Goal: Task Accomplishment & Management: Manage account settings

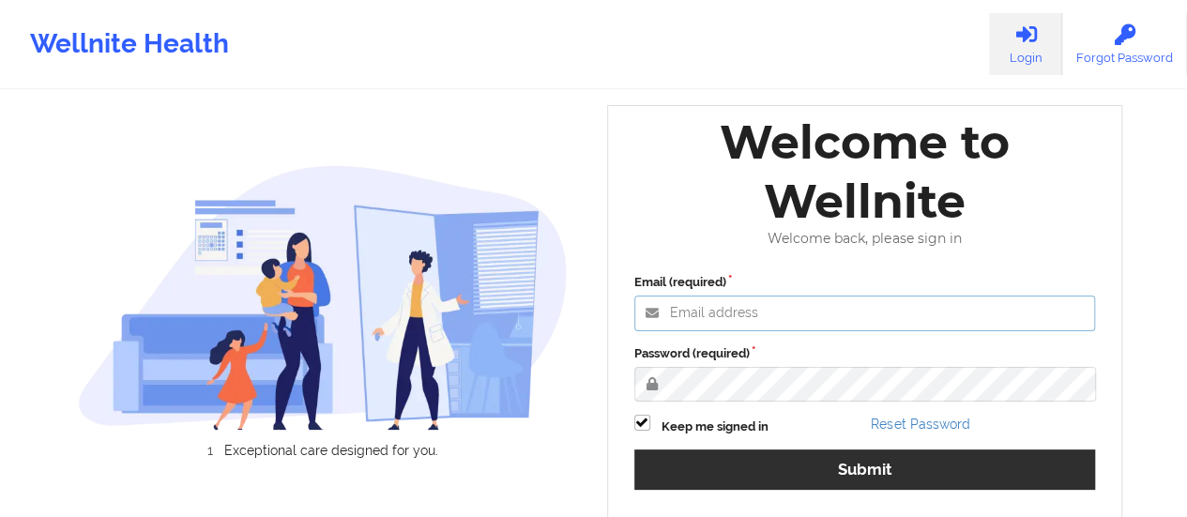
type input "[EMAIL_ADDRESS][DOMAIN_NAME]"
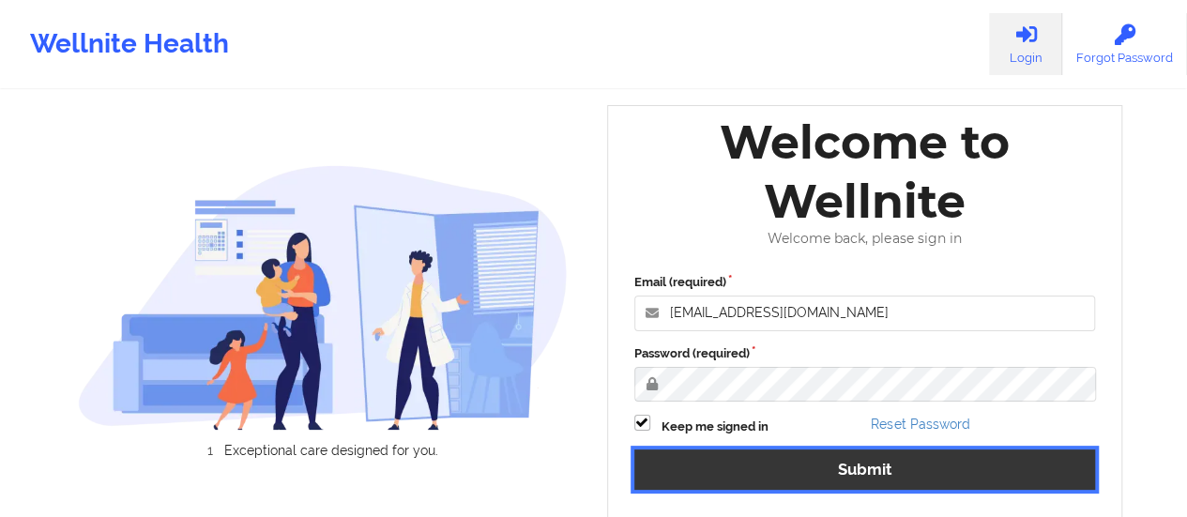
click at [701, 479] on button "Submit" at bounding box center [865, 469] width 462 height 40
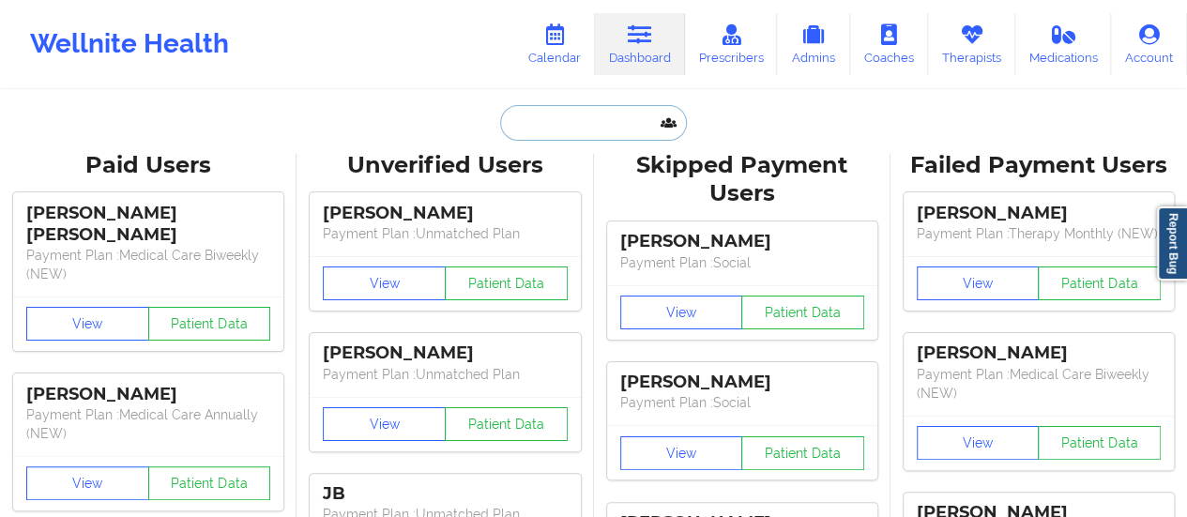
click at [602, 129] on input "text" at bounding box center [593, 123] width 186 height 36
paste input "[PERSON_NAME][EMAIL_ADDRESS][PERSON_NAME][DOMAIN_NAME]"
type input "[PERSON_NAME][EMAIL_ADDRESS][PERSON_NAME][DOMAIN_NAME]"
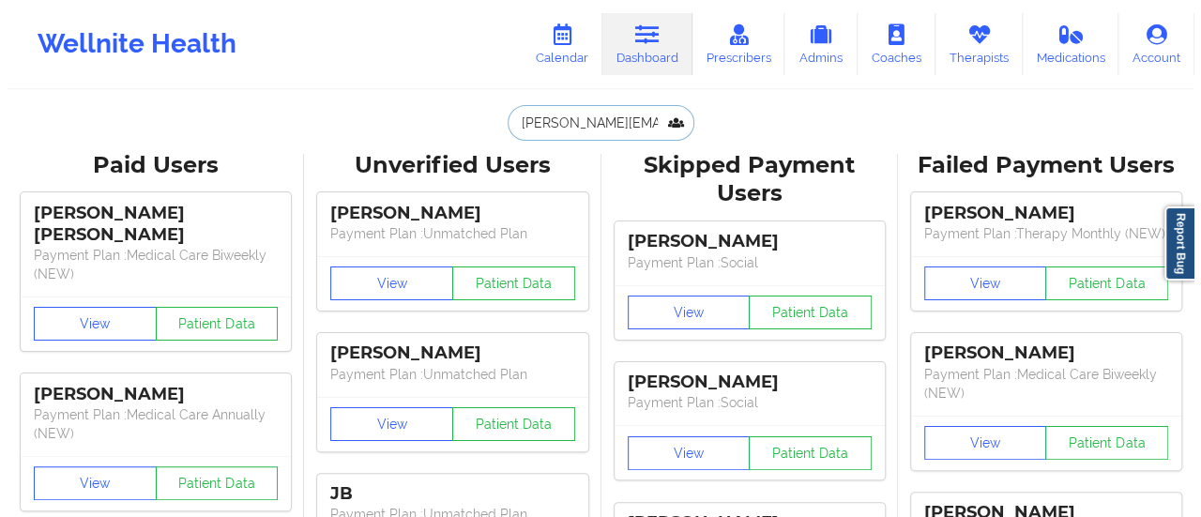
scroll to position [0, 42]
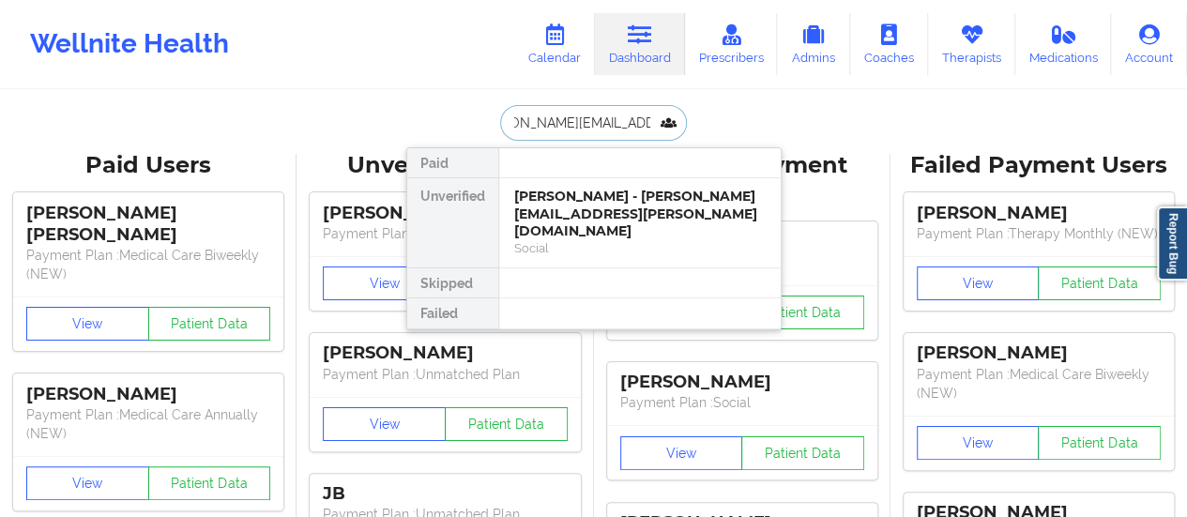
click at [572, 217] on div "[PERSON_NAME] - [PERSON_NAME][EMAIL_ADDRESS][PERSON_NAME][DOMAIN_NAME]" at bounding box center [639, 214] width 251 height 53
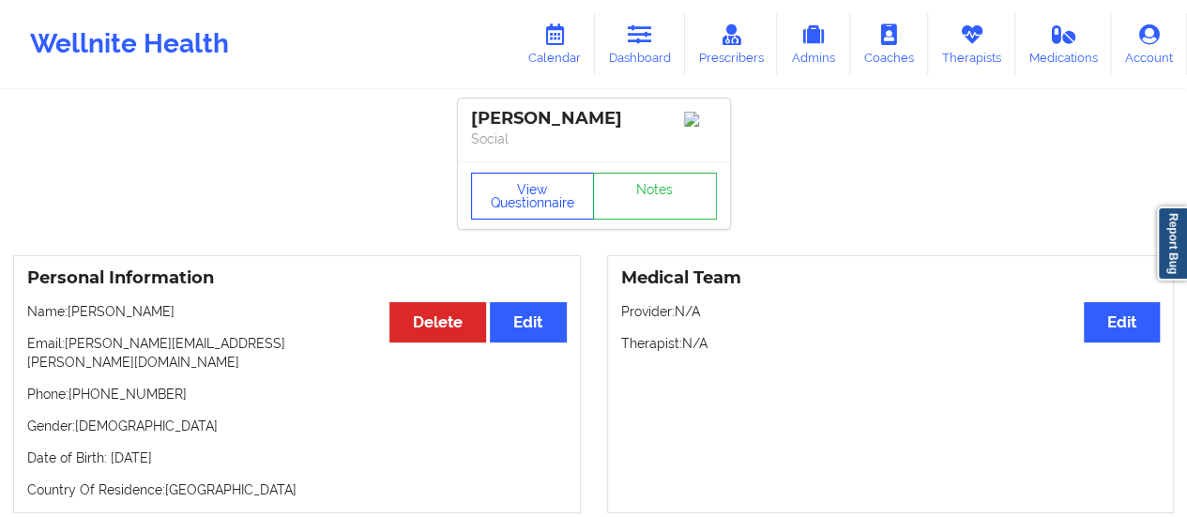
click at [508, 185] on button "View Questionnaire" at bounding box center [533, 196] width 124 height 47
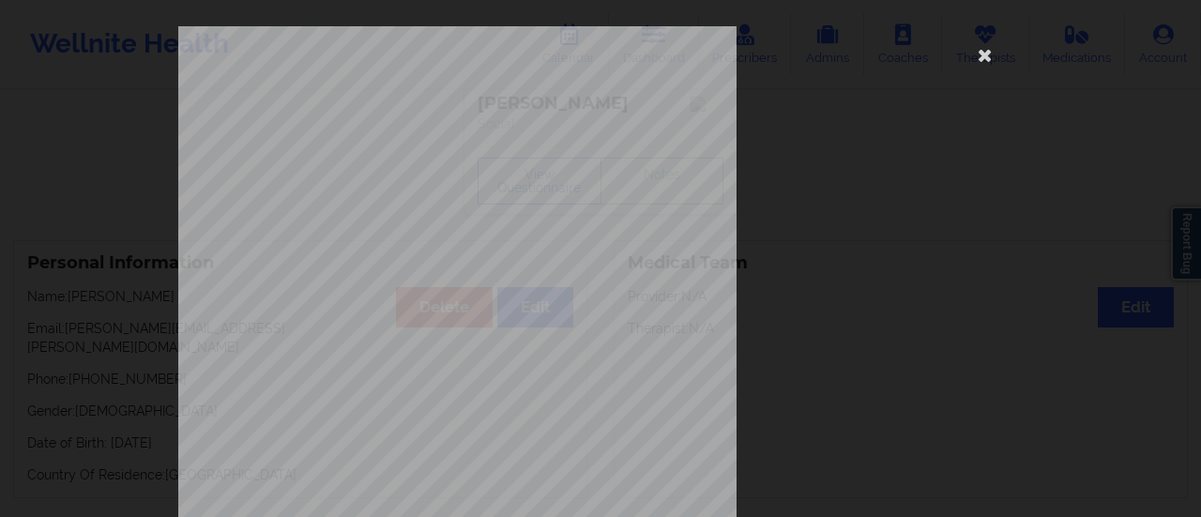
scroll to position [377, 0]
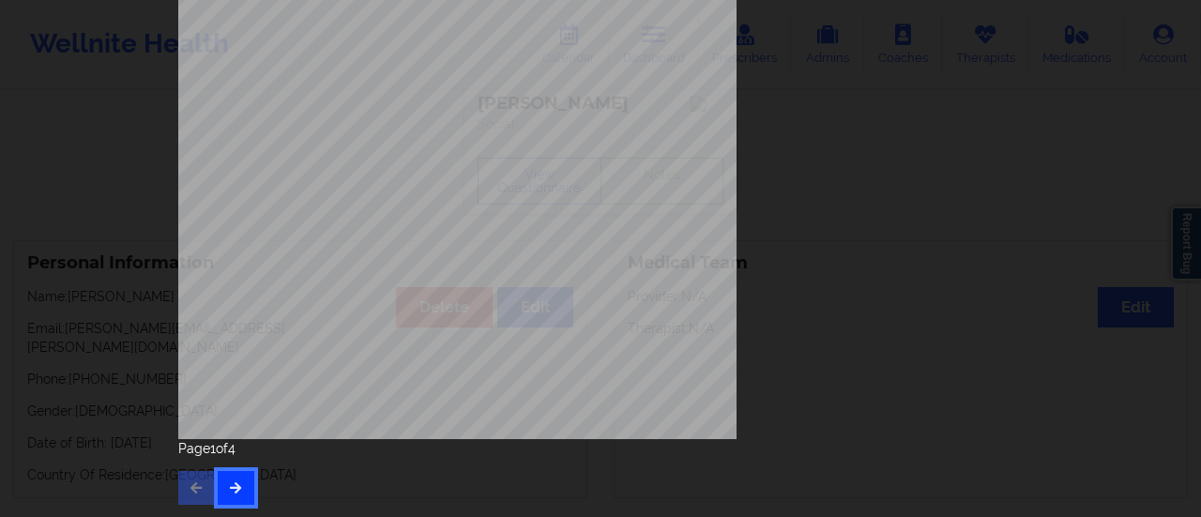
click at [238, 494] on button "button" at bounding box center [236, 488] width 37 height 34
drag, startPoint x: 238, startPoint y: 467, endPoint x: 236, endPoint y: 478, distance: 10.5
click at [236, 478] on div "Page 2 of 4" at bounding box center [600, 472] width 844 height 66
click at [236, 478] on button "button" at bounding box center [236, 488] width 37 height 34
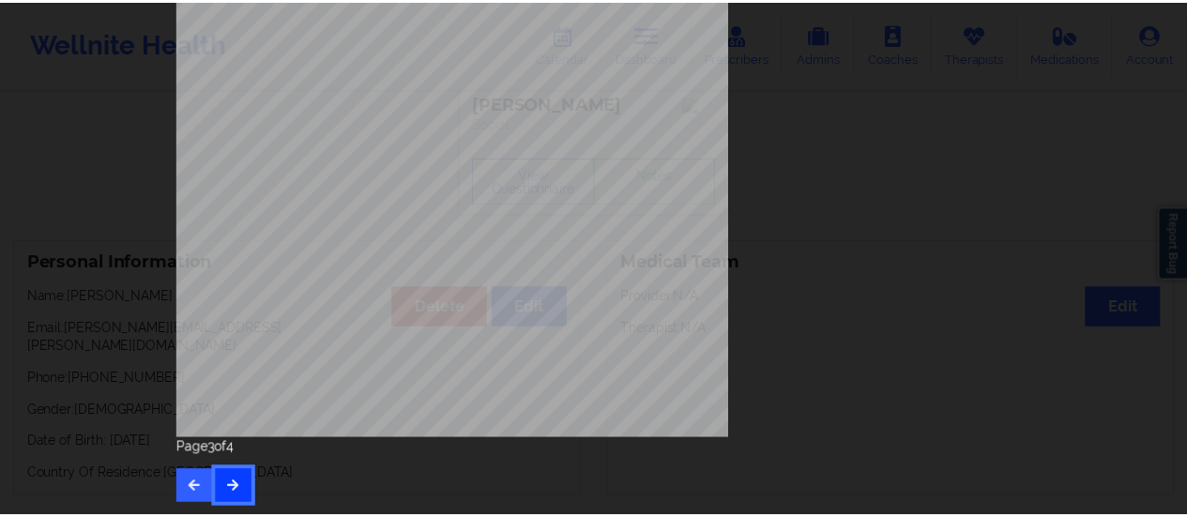
scroll to position [0, 0]
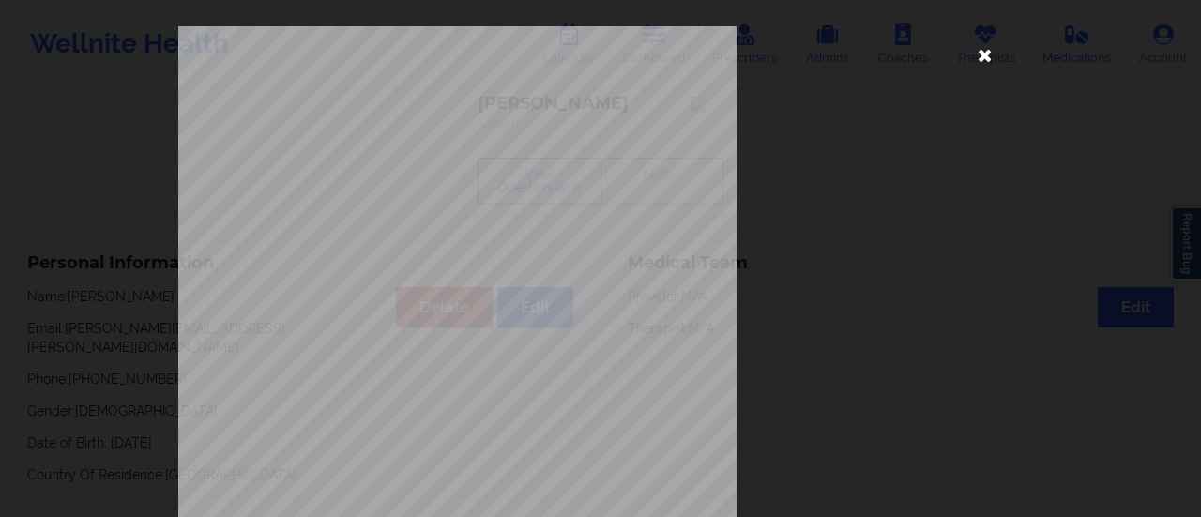
click at [985, 54] on icon at bounding box center [985, 54] width 30 height 30
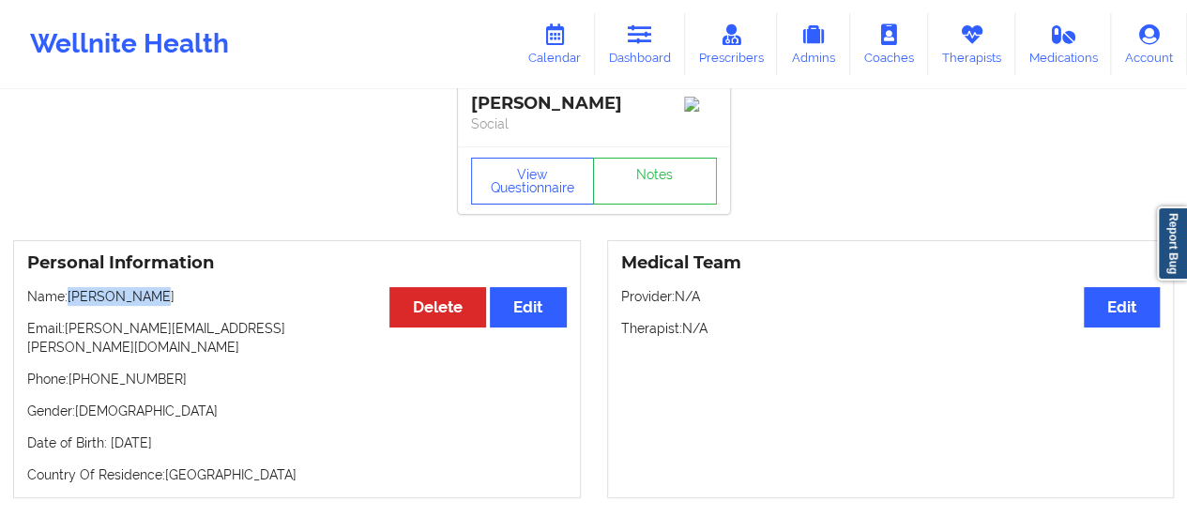
drag, startPoint x: 160, startPoint y: 303, endPoint x: 68, endPoint y: 303, distance: 92.0
click at [68, 303] on p "Name: [PERSON_NAME]" at bounding box center [297, 296] width 540 height 19
copy p "[PERSON_NAME]"
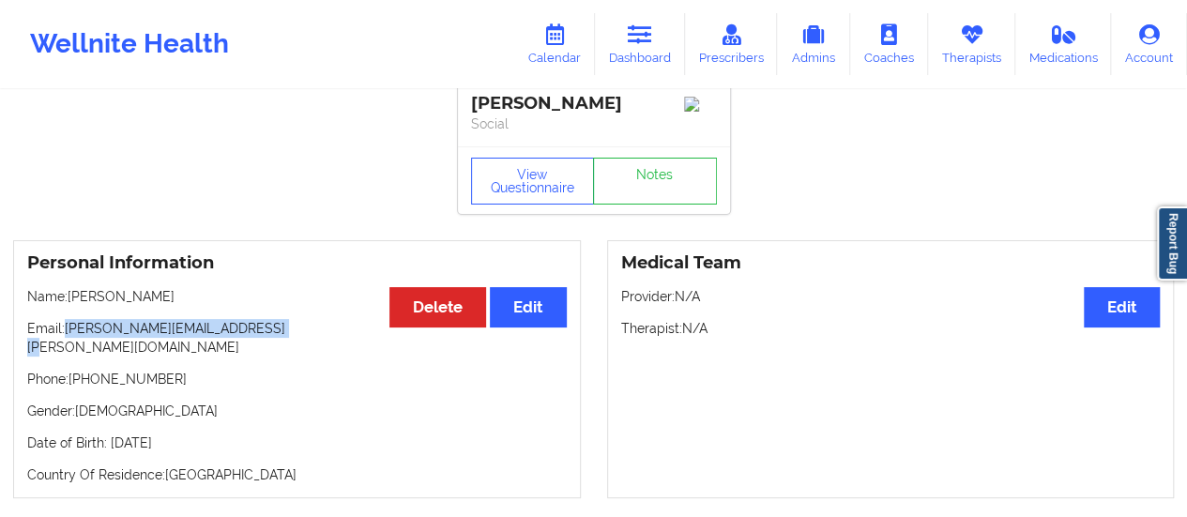
drag, startPoint x: 66, startPoint y: 330, endPoint x: 325, endPoint y: 342, distance: 259.2
click at [325, 342] on p "Email: [PERSON_NAME][EMAIL_ADDRESS][PERSON_NAME][DOMAIN_NAME]" at bounding box center [297, 338] width 540 height 38
copy p "[PERSON_NAME][EMAIL_ADDRESS][PERSON_NAME][DOMAIN_NAME]"
click at [544, 57] on link "Calendar" at bounding box center [554, 44] width 81 height 62
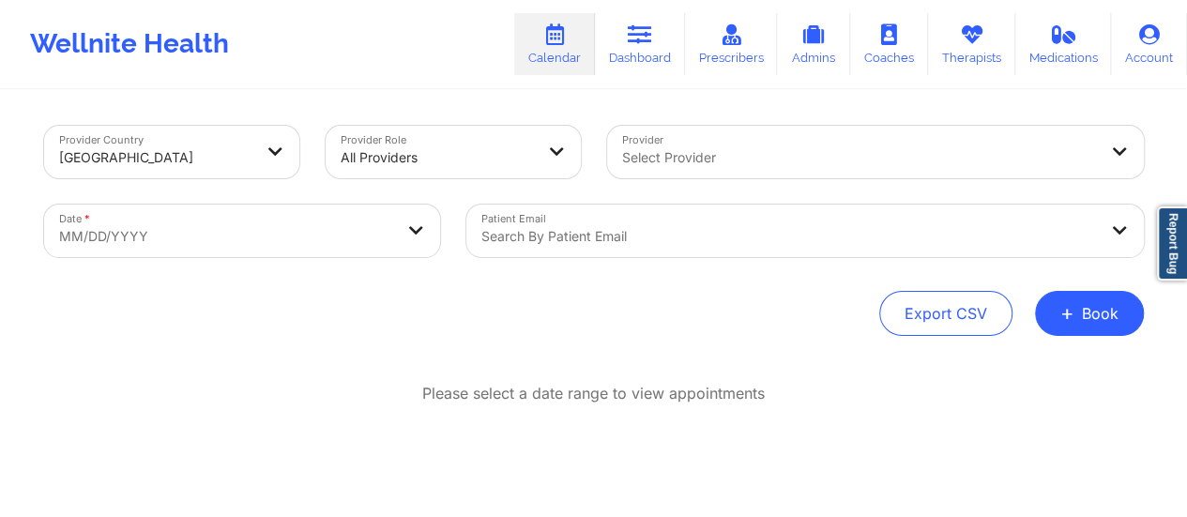
drag, startPoint x: 1062, startPoint y: 320, endPoint x: 692, endPoint y: 219, distance: 383.3
click at [692, 219] on div "Provider Country [GEOGRAPHIC_DATA] Provider Role All Providers Provider Select …" at bounding box center [594, 231] width 1100 height 210
click at [693, 187] on div "Provider Select Provider" at bounding box center [875, 152] width 563 height 79
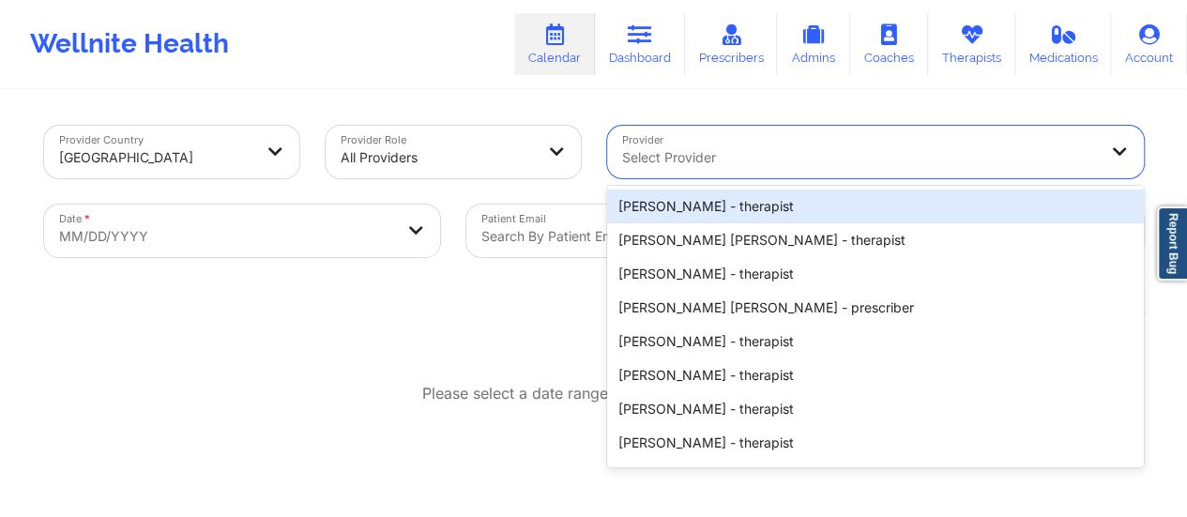
click at [693, 174] on div "Select Provider" at bounding box center [853, 152] width 492 height 53
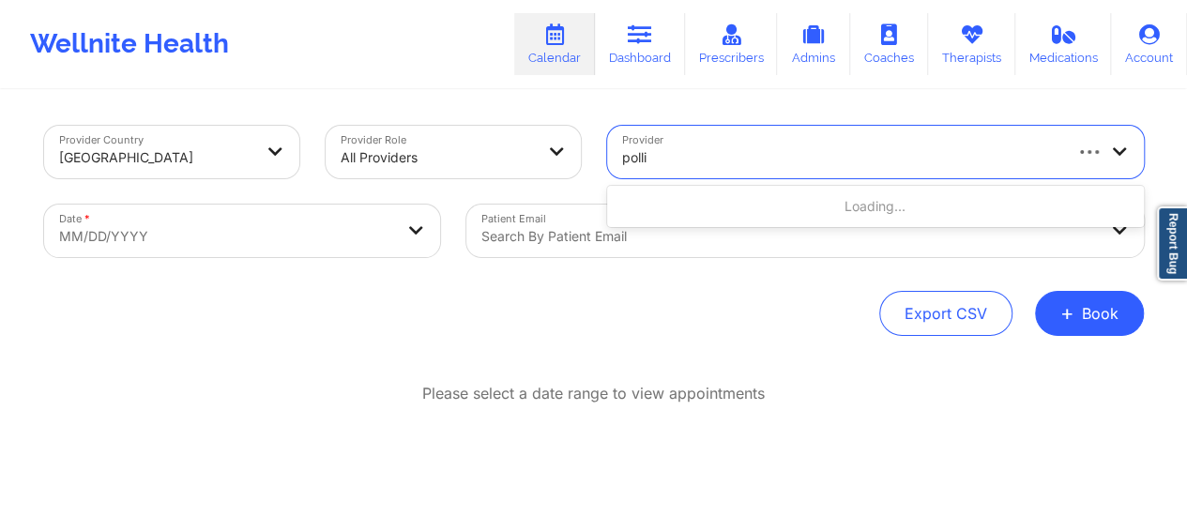
type input "pollin"
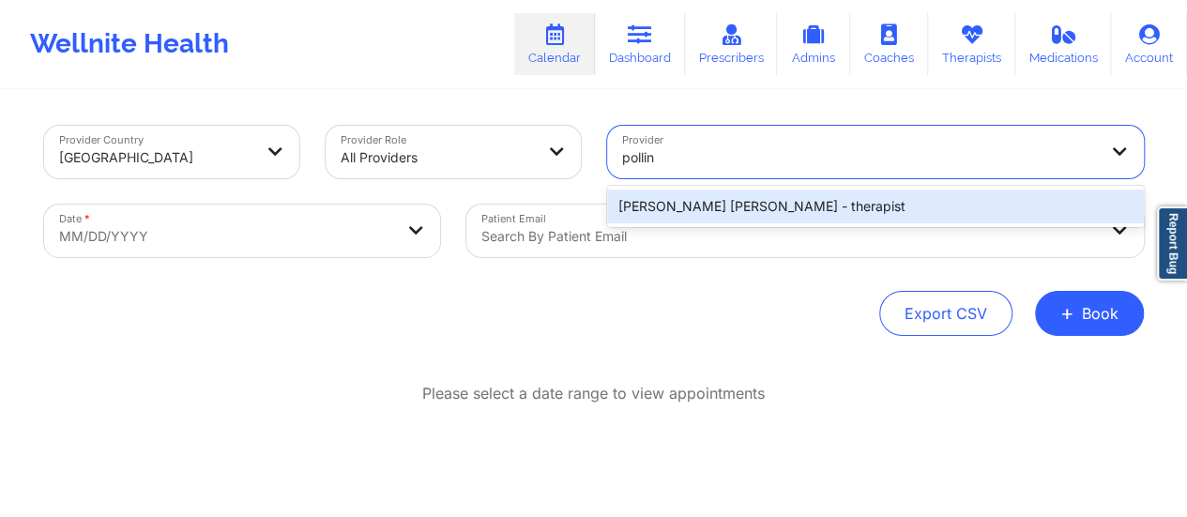
drag, startPoint x: 731, startPoint y: 224, endPoint x: 723, endPoint y: 213, distance: 13.5
click at [723, 213] on div "[PERSON_NAME] [PERSON_NAME] - therapist" at bounding box center [875, 206] width 537 height 41
click at [723, 213] on div "[PERSON_NAME] [PERSON_NAME] - therapist" at bounding box center [875, 207] width 537 height 34
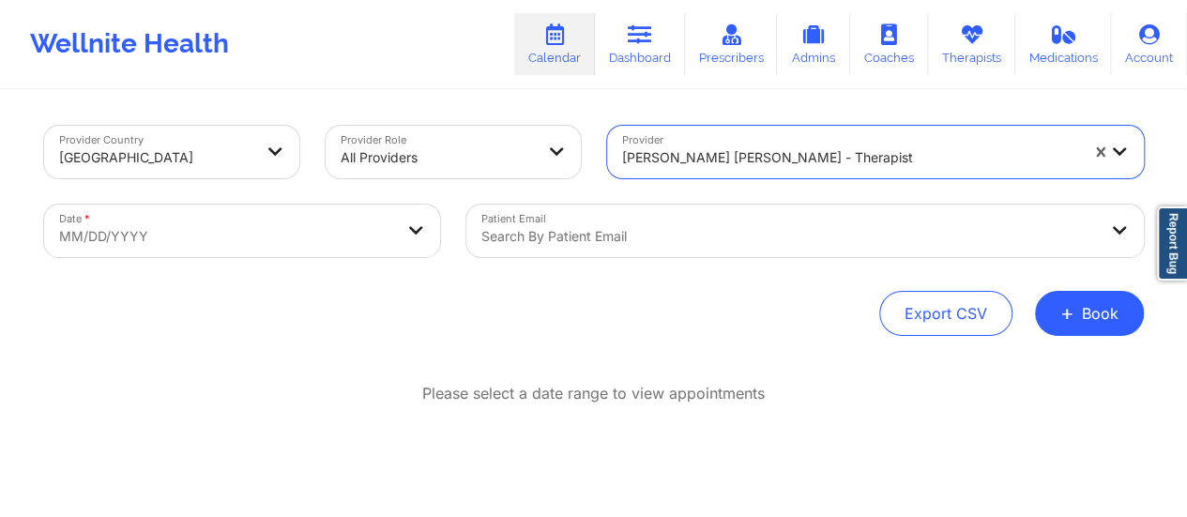
click at [276, 232] on body "Wellnite Health Calendar Dashboard Prescribers Admins Coaches Therapists Medica…" at bounding box center [593, 258] width 1187 height 517
select select "2025-8"
select select "2025-9"
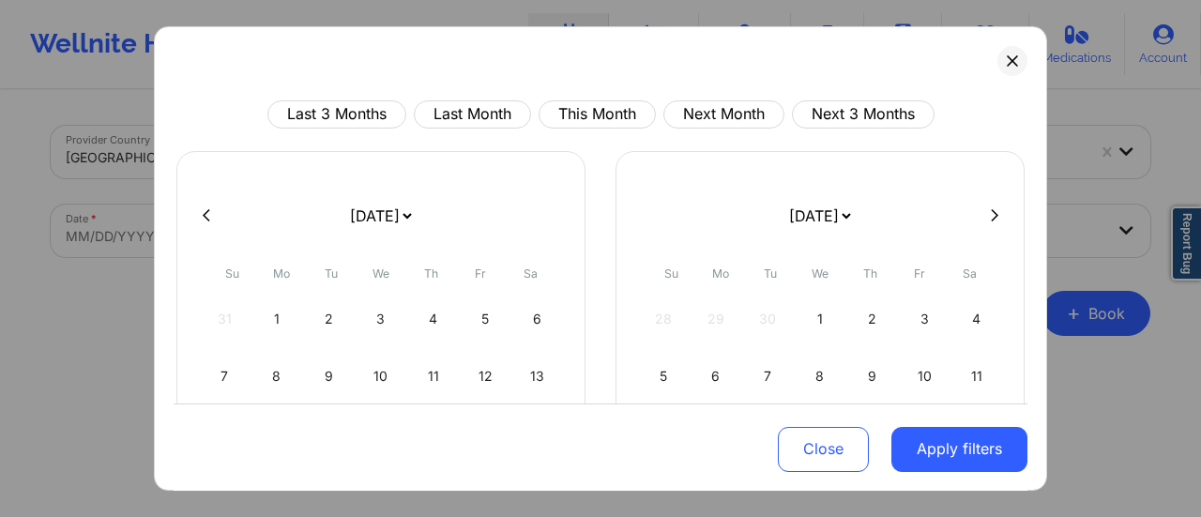
click at [353, 225] on select "[DATE] [DATE] [DATE] [DATE] [DATE] [DATE] [DATE] [DATE] [DATE] [DATE] [DATE] [D…" at bounding box center [380, 216] width 68 height 53
select select "2025-9"
select select "2025-10"
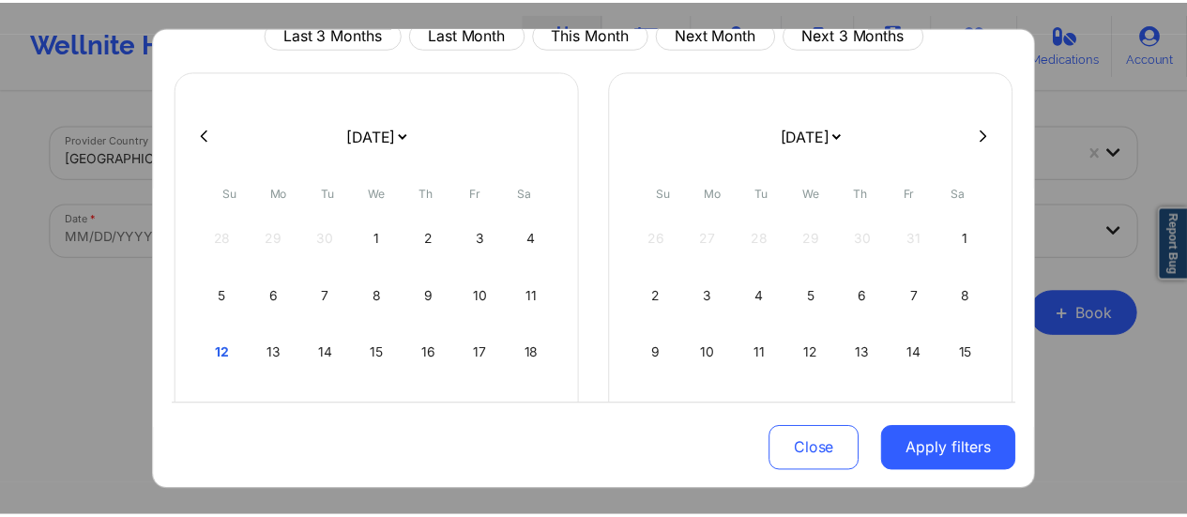
scroll to position [82, 0]
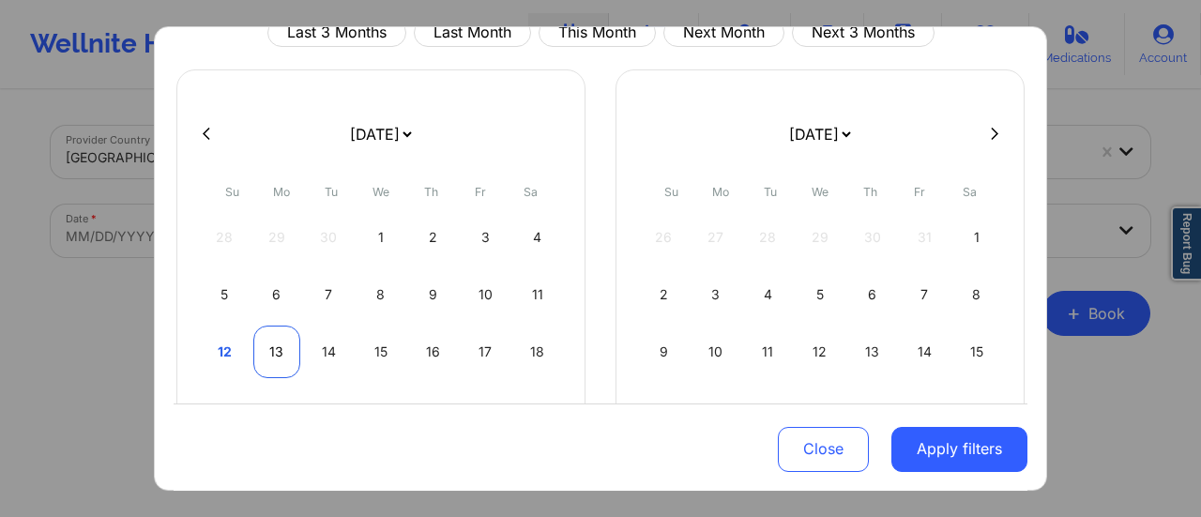
click at [268, 349] on div "13" at bounding box center [277, 352] width 48 height 53
select select "2025-9"
select select "2025-10"
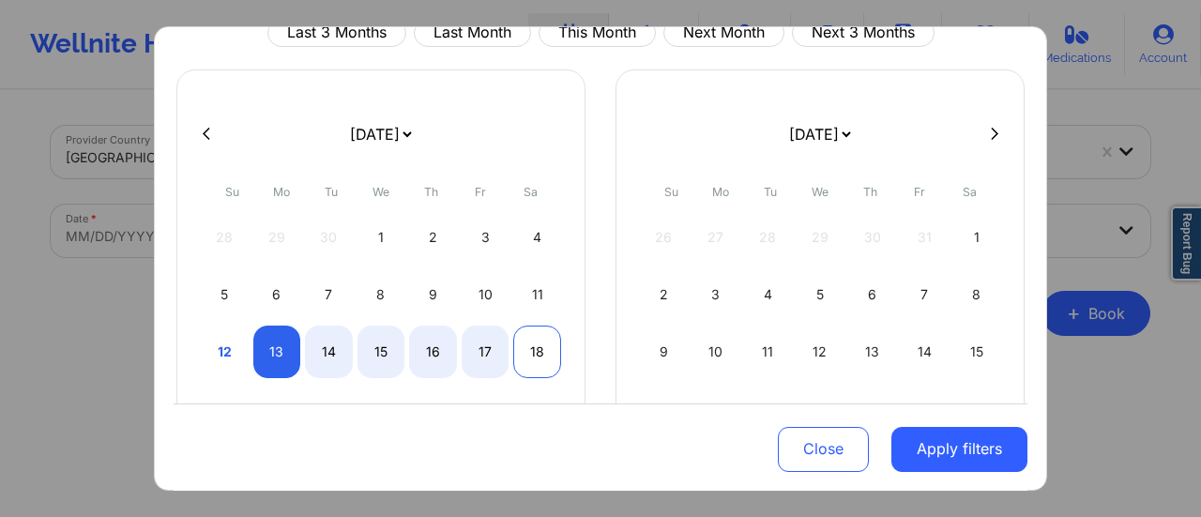
click at [526, 363] on div "18" at bounding box center [537, 352] width 48 height 53
select select "2025-9"
select select "2025-10"
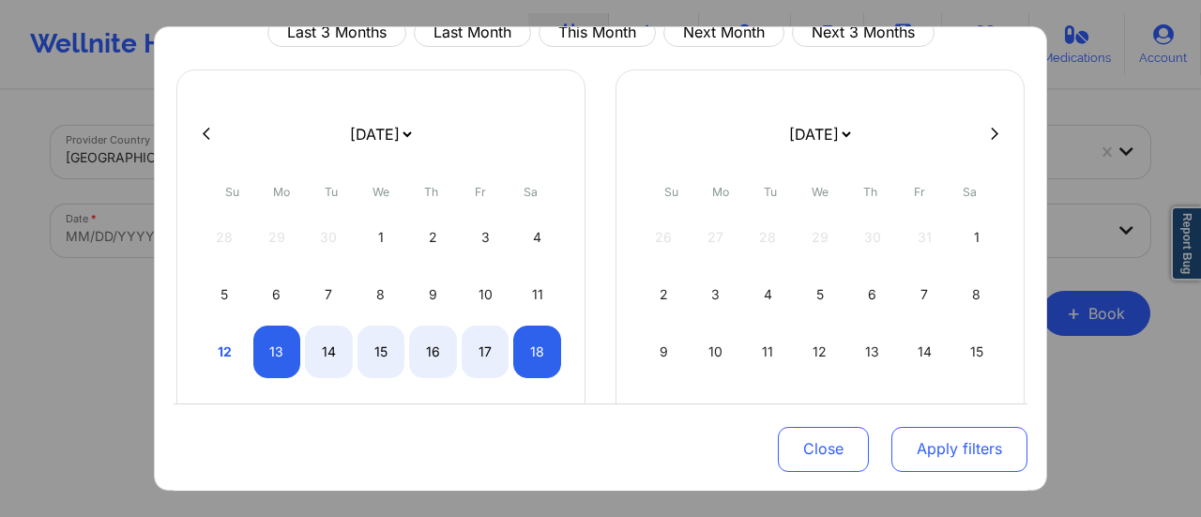
click at [925, 449] on button "Apply filters" at bounding box center [959, 448] width 136 height 45
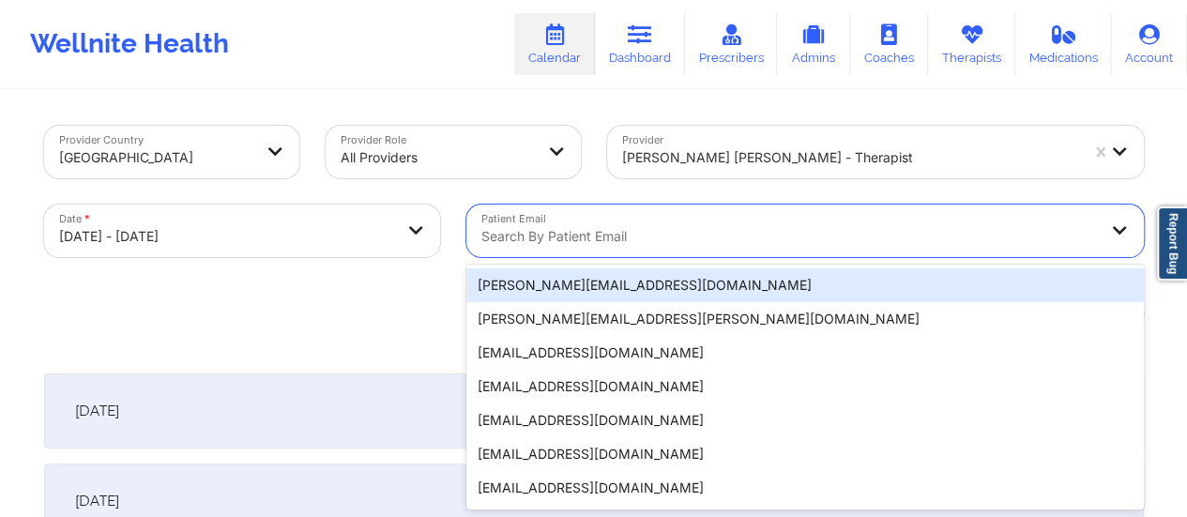
scroll to position [37, 0]
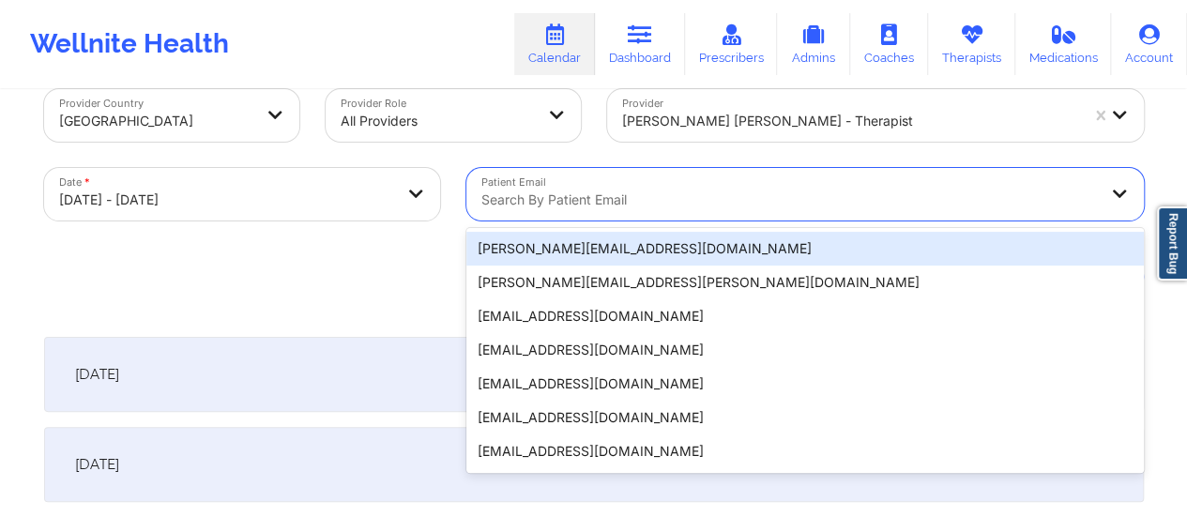
click at [639, 221] on div "20 results available. Use Up and Down to choose options, press Enter to select …" at bounding box center [804, 194] width 677 height 53
paste input "[PERSON_NAME][EMAIL_ADDRESS][PERSON_NAME][DOMAIN_NAME]"
type input "[PERSON_NAME][EMAIL_ADDRESS][PERSON_NAME][DOMAIN_NAME]"
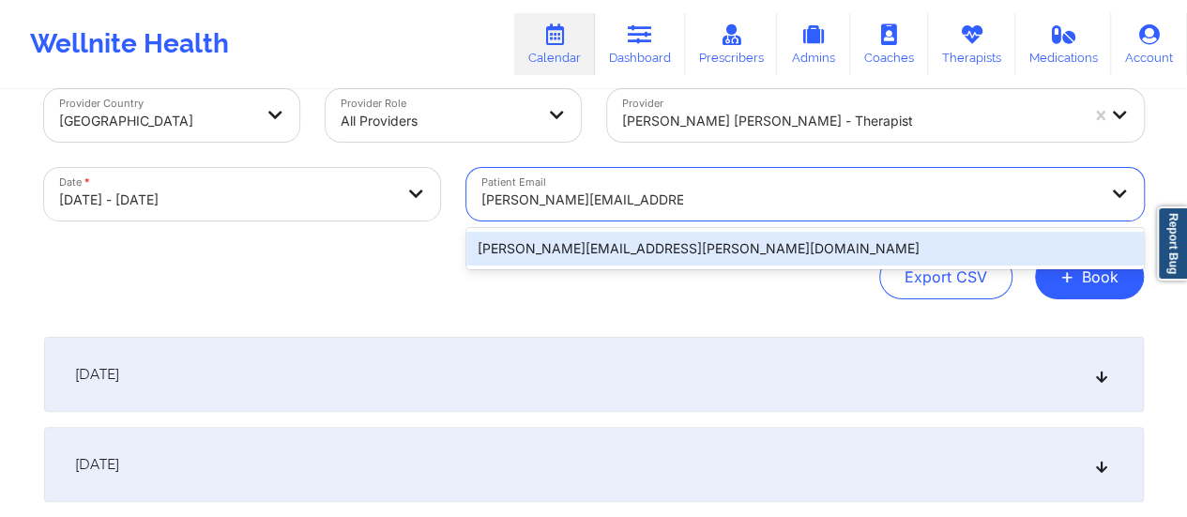
click at [697, 256] on div "[PERSON_NAME][EMAIL_ADDRESS][PERSON_NAME][DOMAIN_NAME]" at bounding box center [804, 249] width 677 height 34
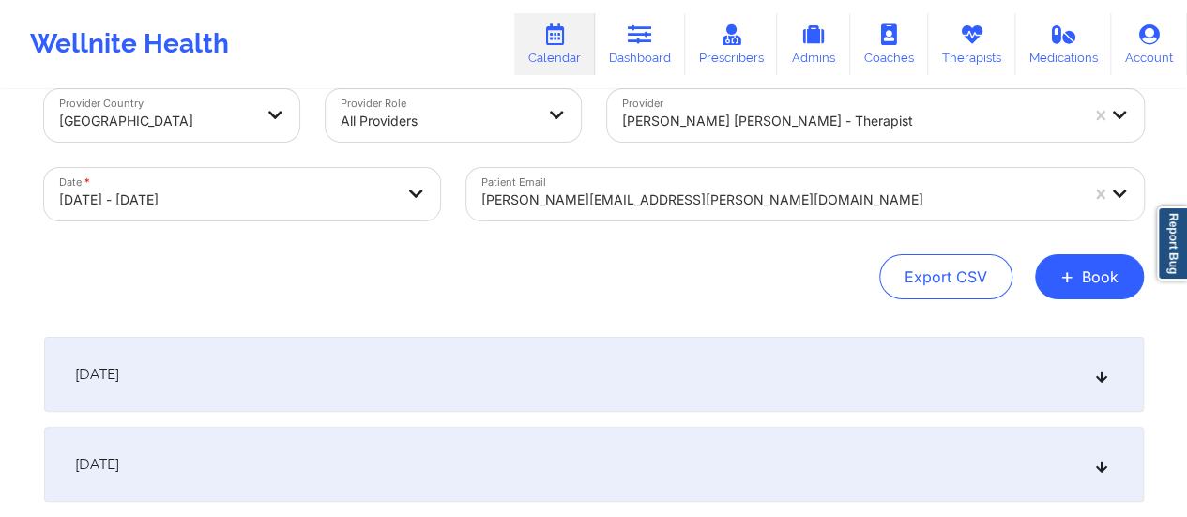
click at [571, 373] on div "[DATE]" at bounding box center [594, 374] width 1100 height 75
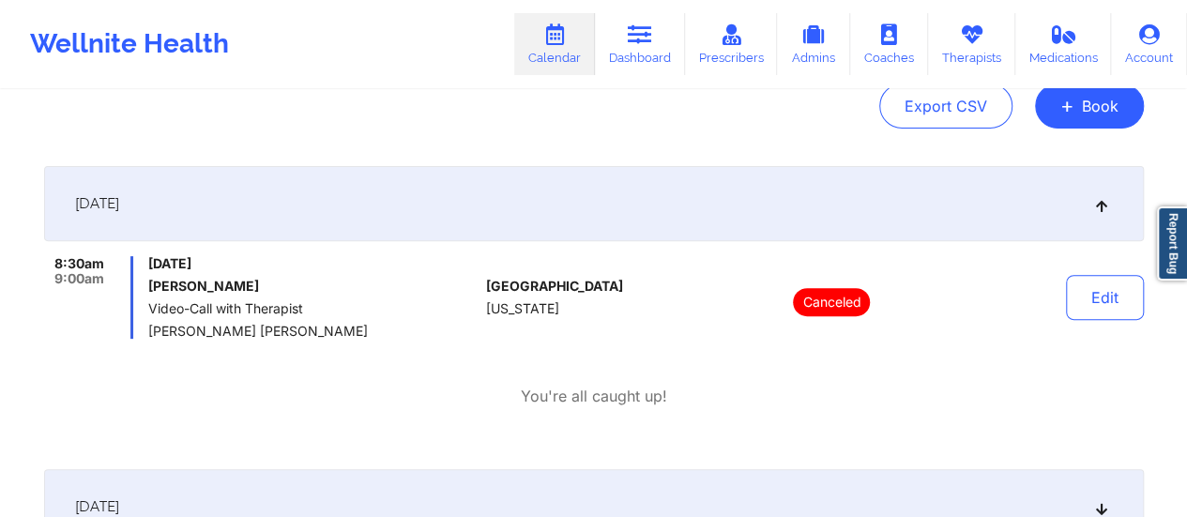
scroll to position [0, 0]
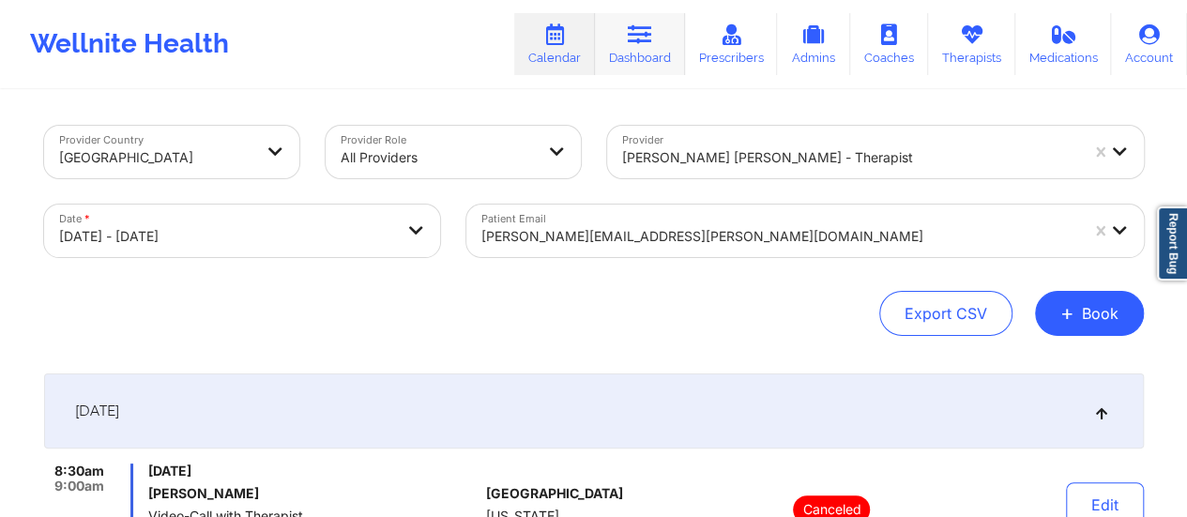
click at [644, 44] on icon at bounding box center [640, 34] width 24 height 21
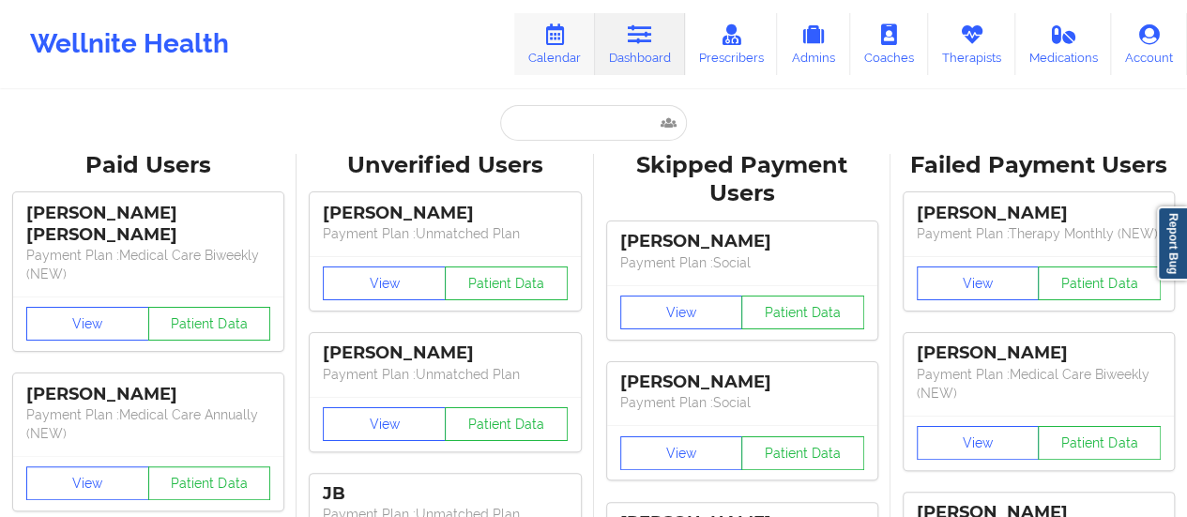
click at [548, 39] on icon at bounding box center [554, 34] width 24 height 21
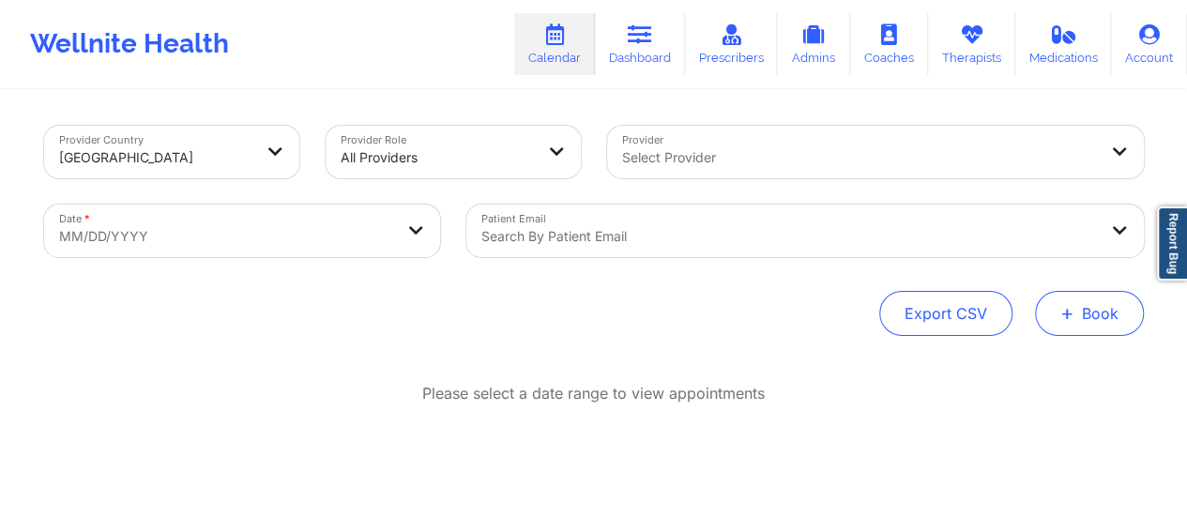
click at [1093, 322] on button "+ Book" at bounding box center [1089, 313] width 109 height 45
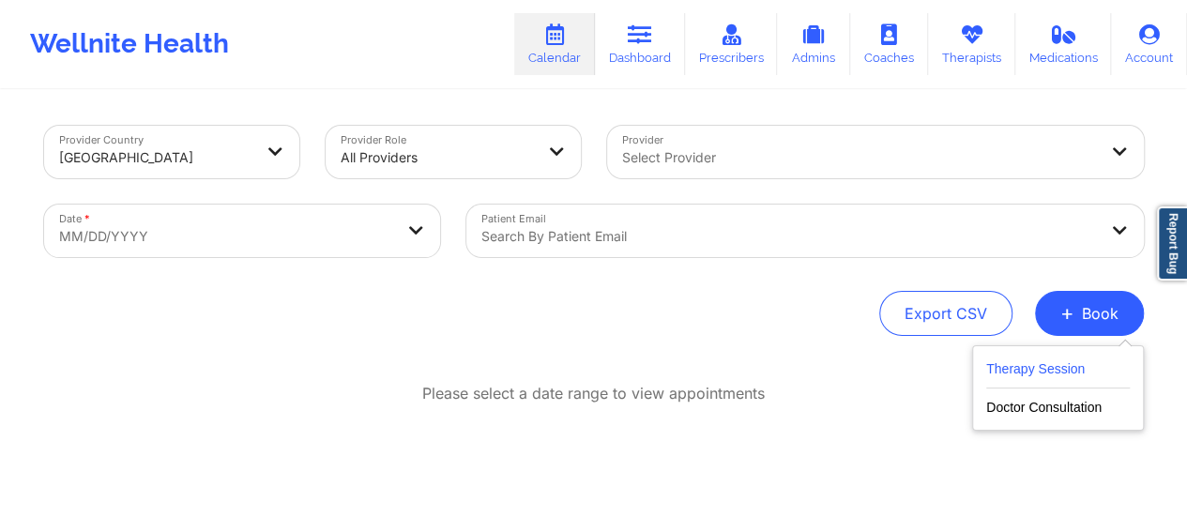
click at [1005, 361] on button "Therapy Session" at bounding box center [1058, 373] width 144 height 31
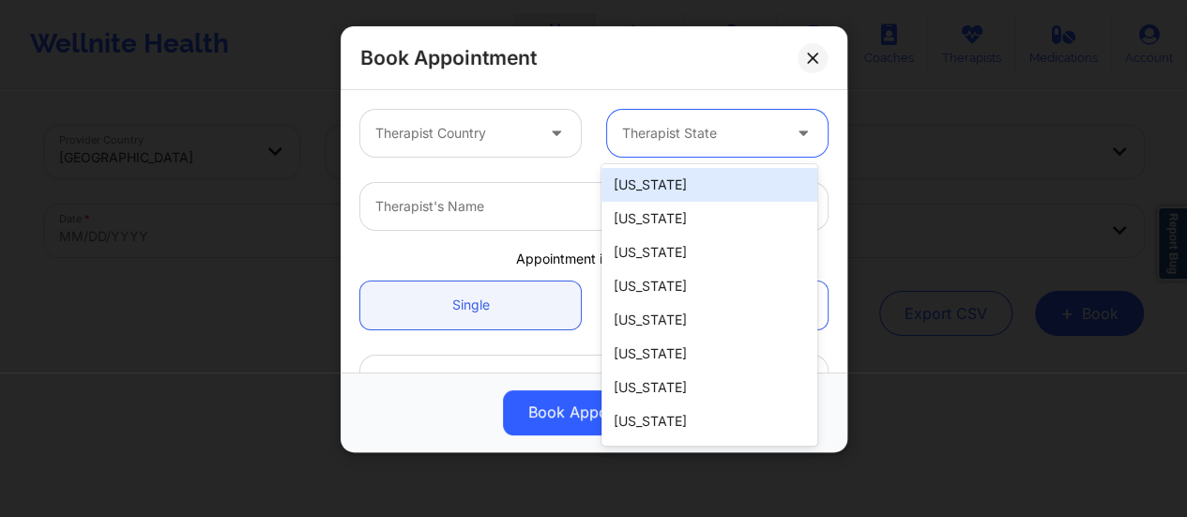
click at [657, 130] on div at bounding box center [701, 133] width 159 height 23
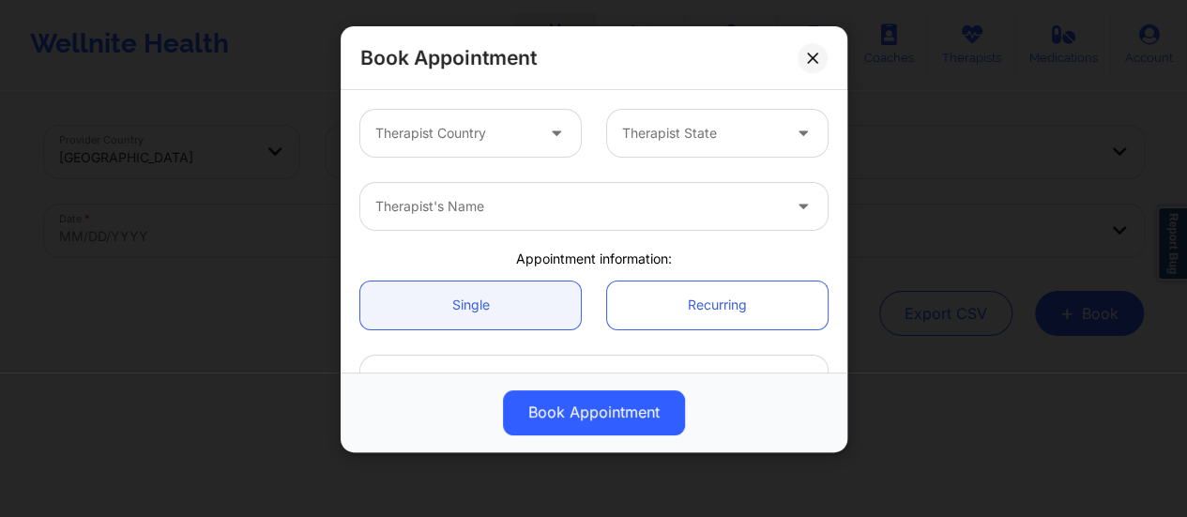
drag, startPoint x: 578, startPoint y: 136, endPoint x: 531, endPoint y: 132, distance: 47.1
click at [531, 132] on div "Therapist Country" at bounding box center [470, 133] width 247 height 47
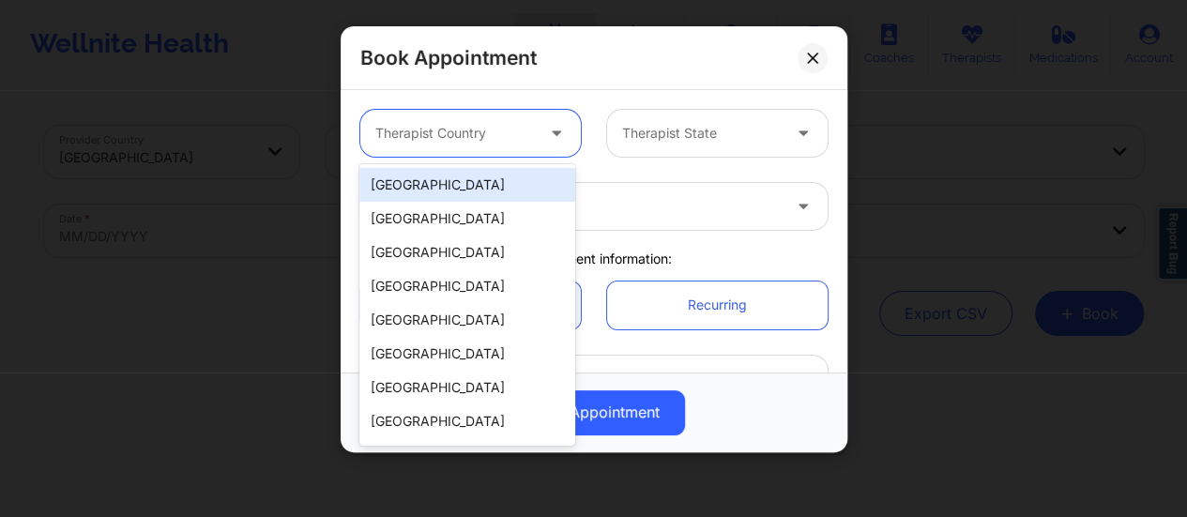
click at [531, 132] on div "Therapist Country" at bounding box center [447, 133] width 175 height 47
click at [482, 188] on div "[GEOGRAPHIC_DATA]" at bounding box center [467, 185] width 216 height 34
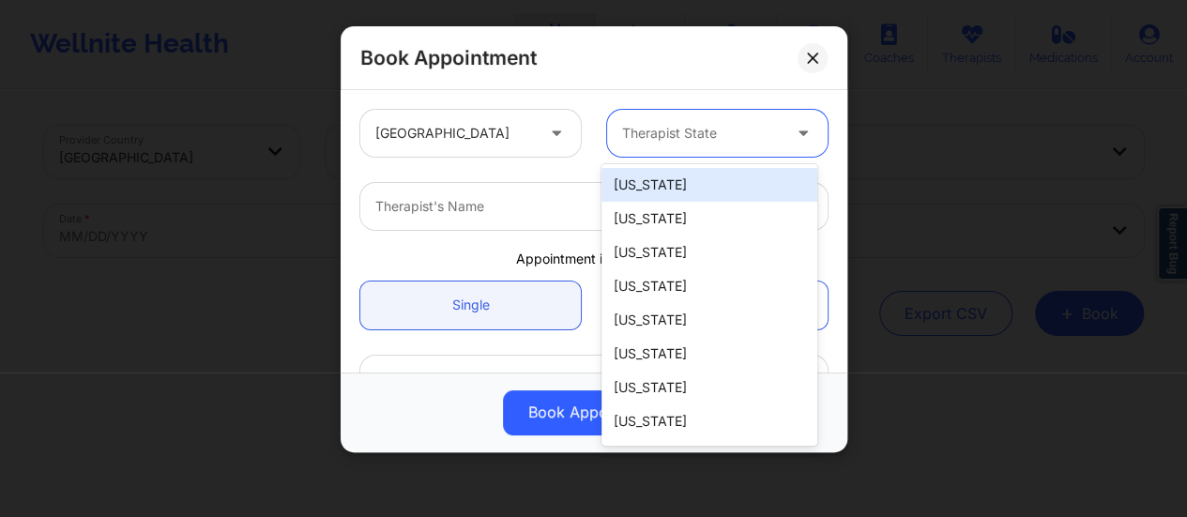
click at [713, 133] on div at bounding box center [701, 133] width 159 height 23
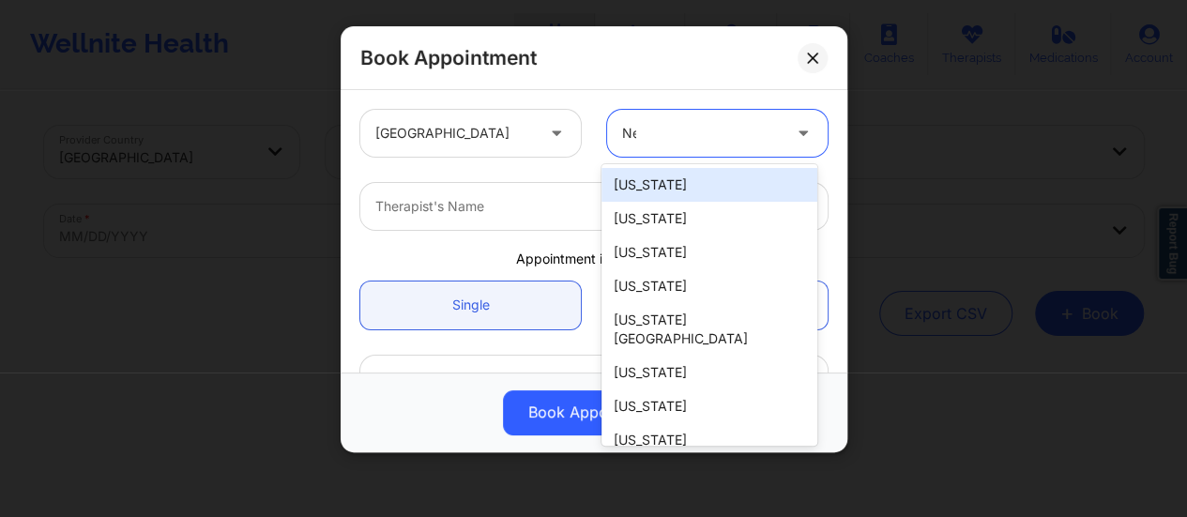
type input "New"
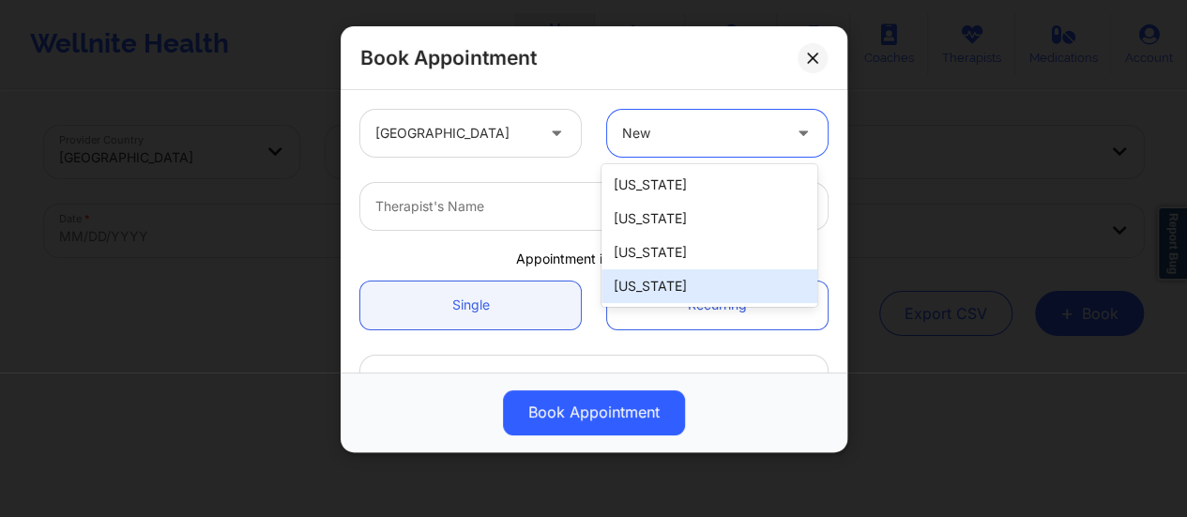
click at [664, 284] on div "[US_STATE]" at bounding box center [709, 286] width 216 height 34
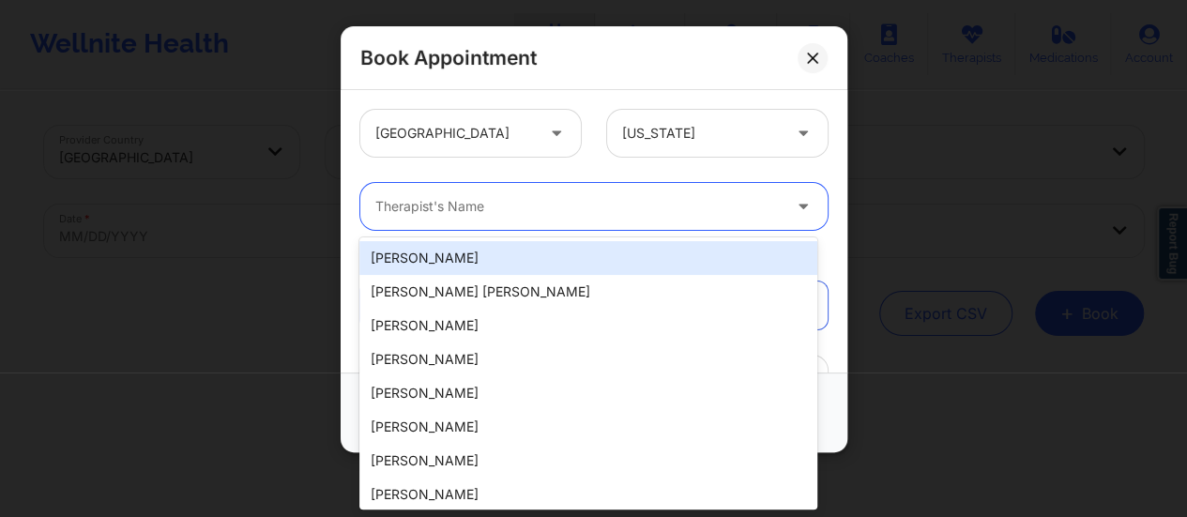
click at [520, 226] on div "Therapist's Name" at bounding box center [571, 206] width 422 height 47
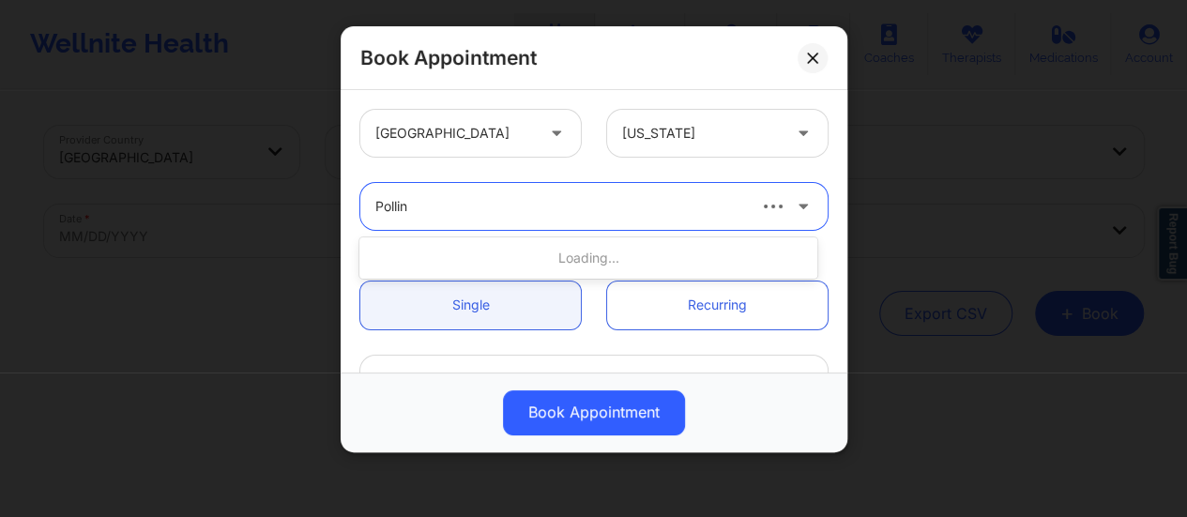
type input "[PERSON_NAME]"
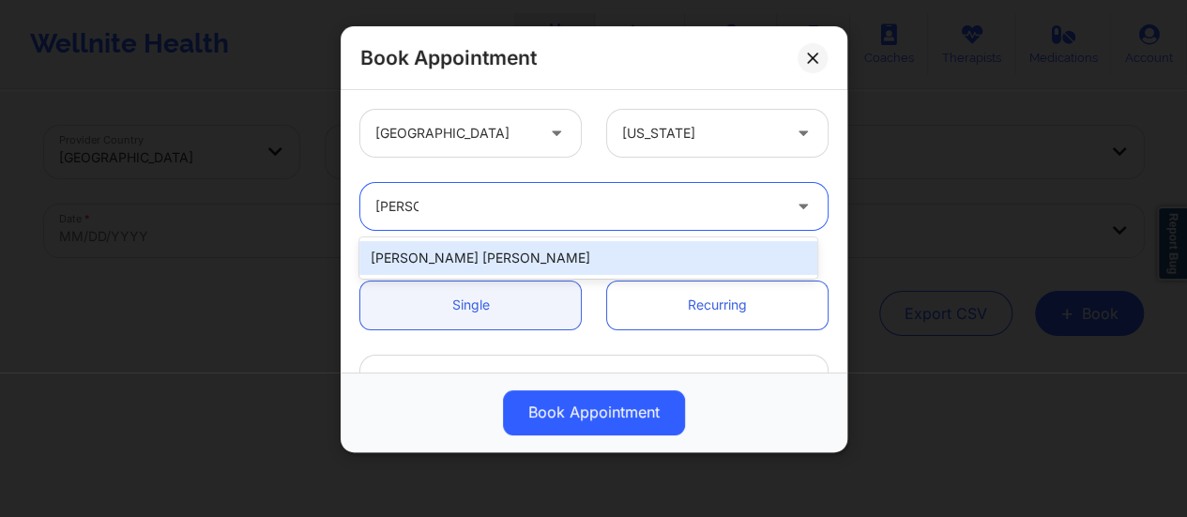
click at [531, 273] on div "[PERSON_NAME] [PERSON_NAME]" at bounding box center [588, 258] width 458 height 34
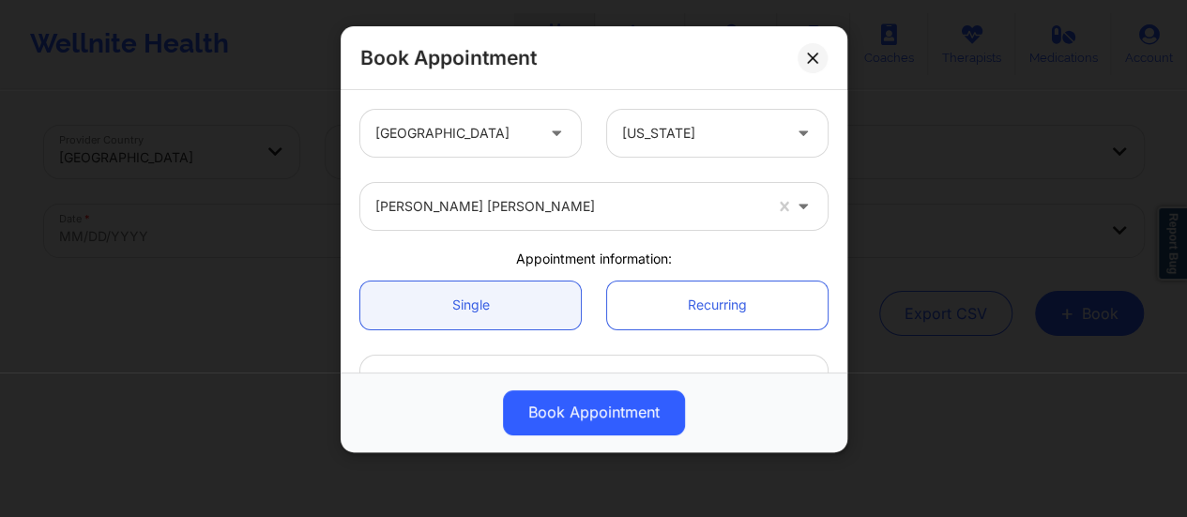
click at [531, 273] on div "Single Recurring" at bounding box center [594, 305] width 494 height 74
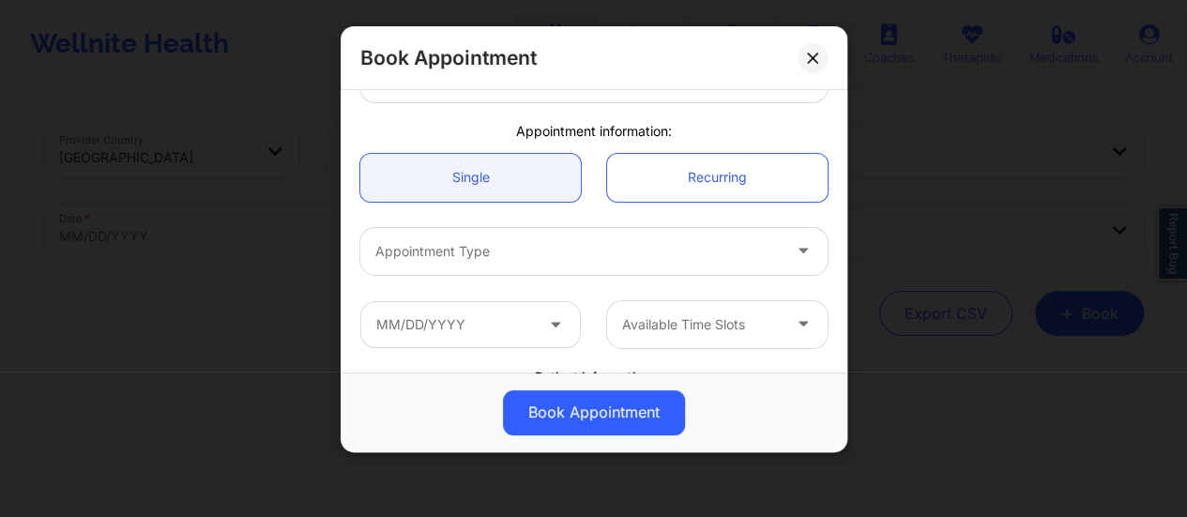
scroll to position [217, 0]
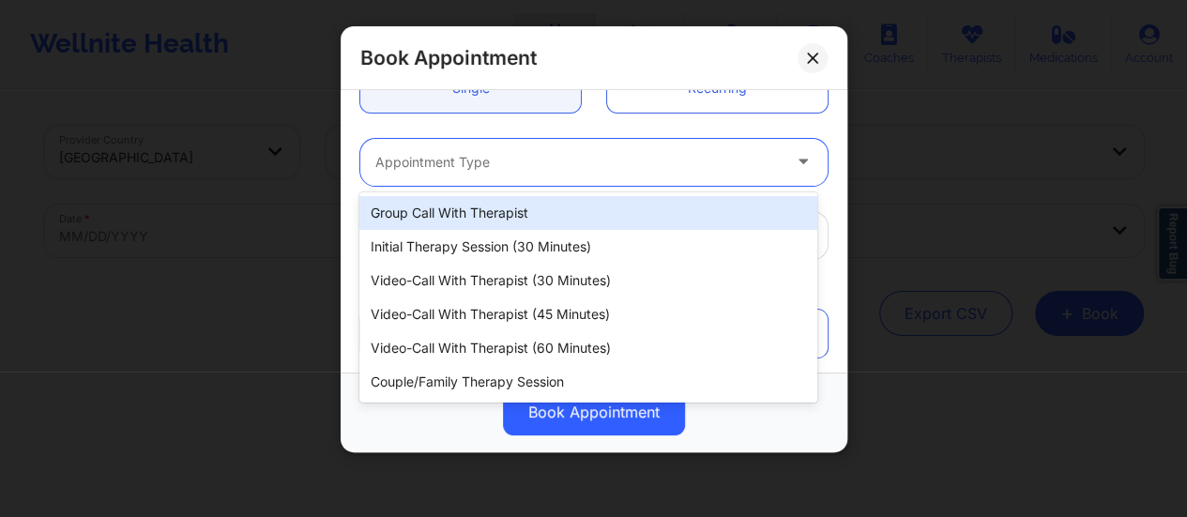
click at [505, 170] on div at bounding box center [577, 162] width 405 height 23
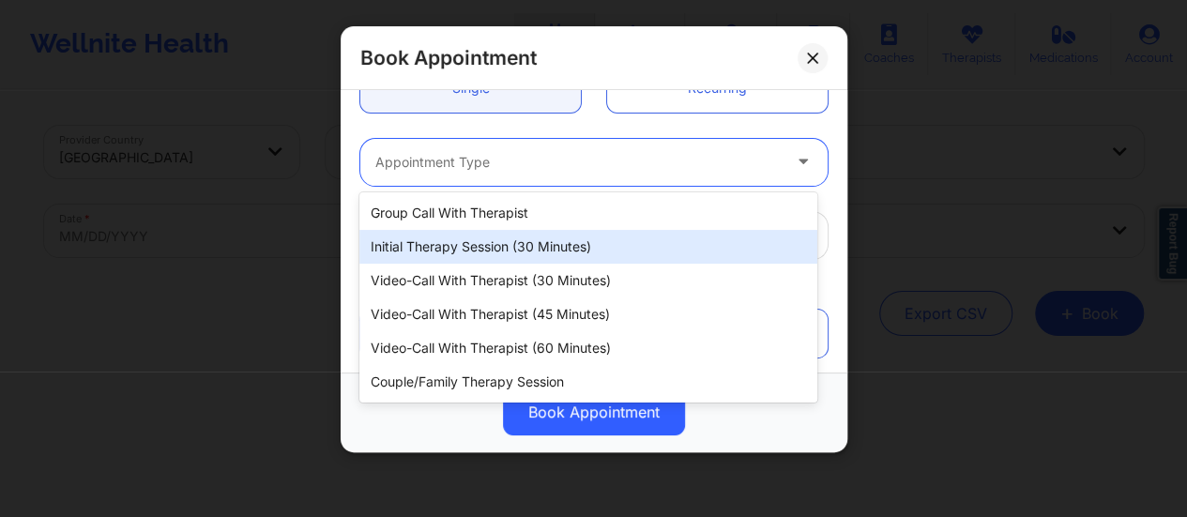
click at [571, 236] on div "Initial Therapy Session (30 minutes)" at bounding box center [588, 247] width 458 height 34
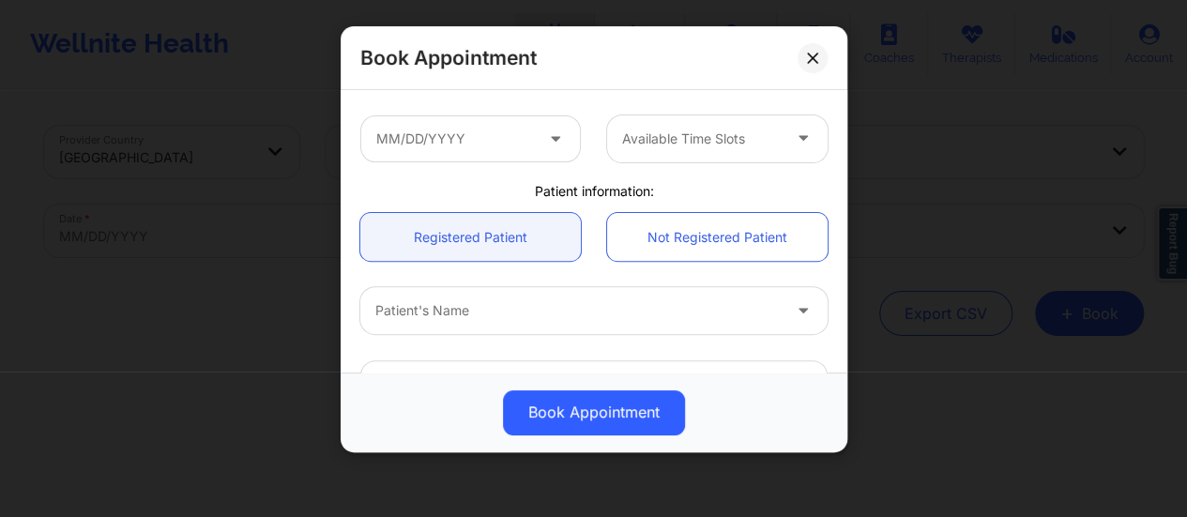
scroll to position [314, 0]
click at [540, 132] on input "text" at bounding box center [470, 137] width 221 height 47
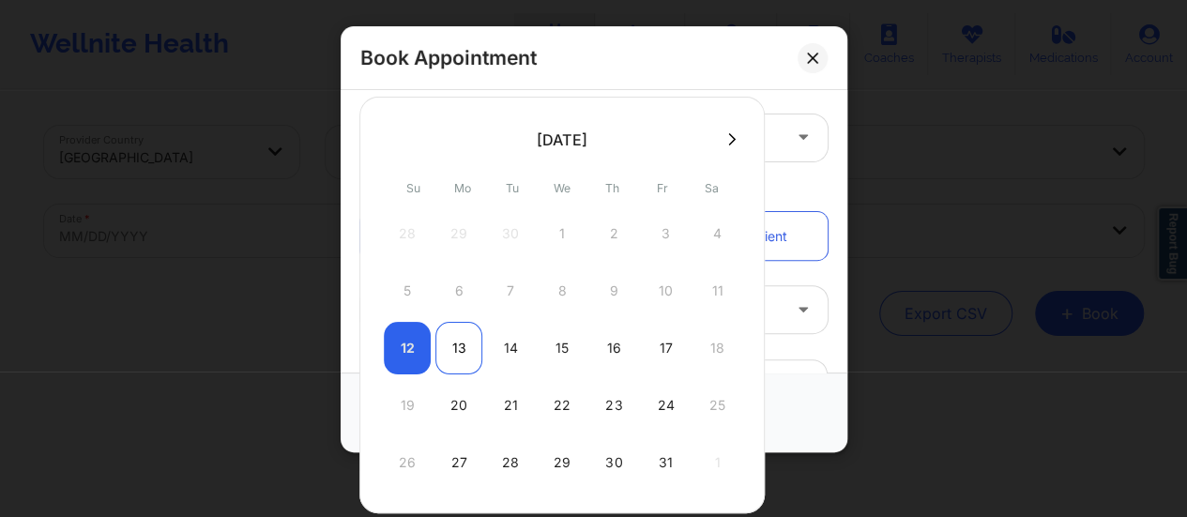
click at [452, 352] on div "13" at bounding box center [458, 348] width 47 height 53
type input "[DATE]"
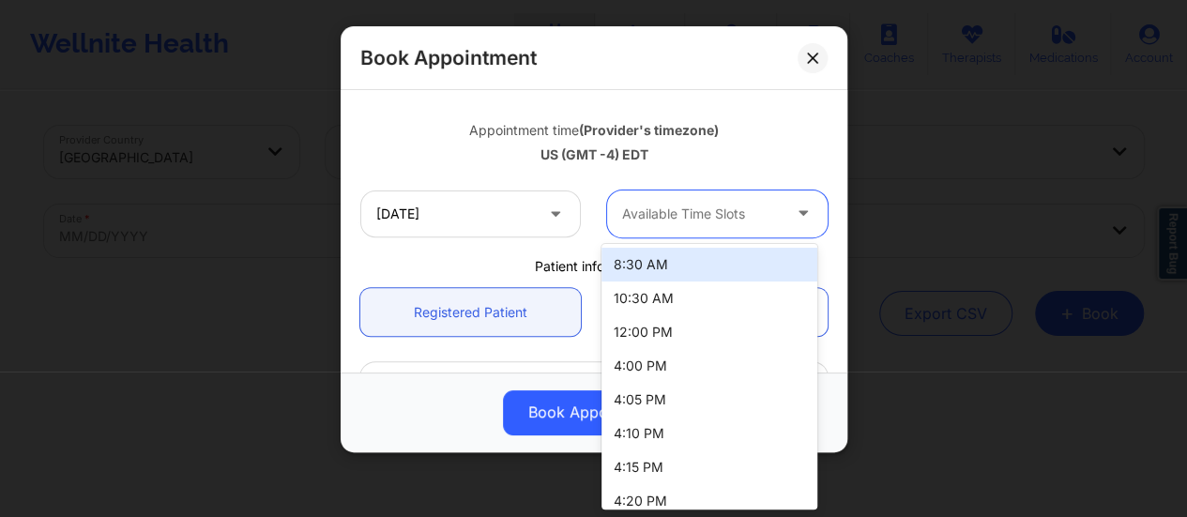
click at [783, 230] on div at bounding box center [805, 213] width 45 height 47
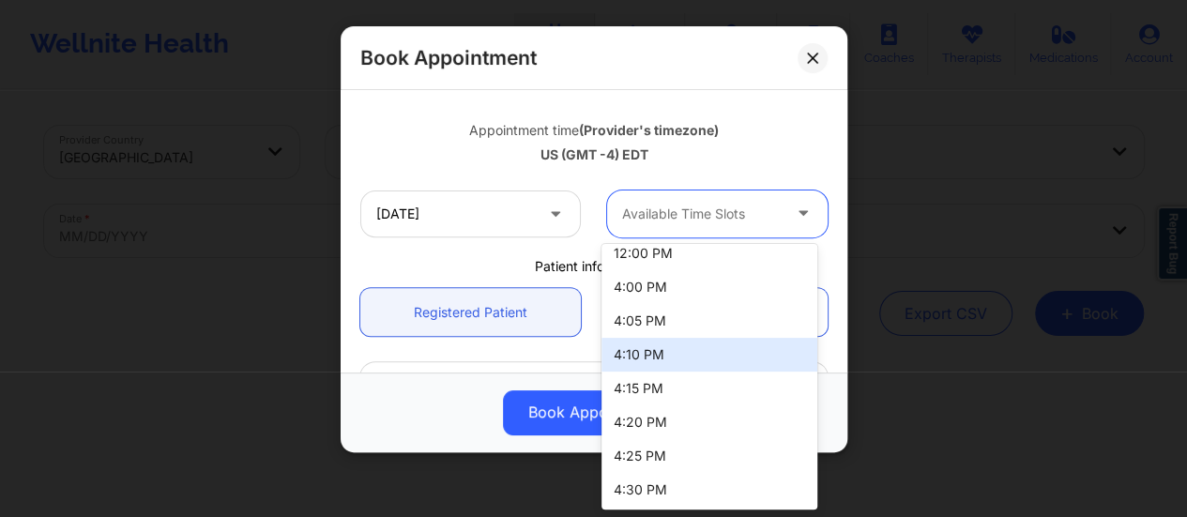
scroll to position [80, 0]
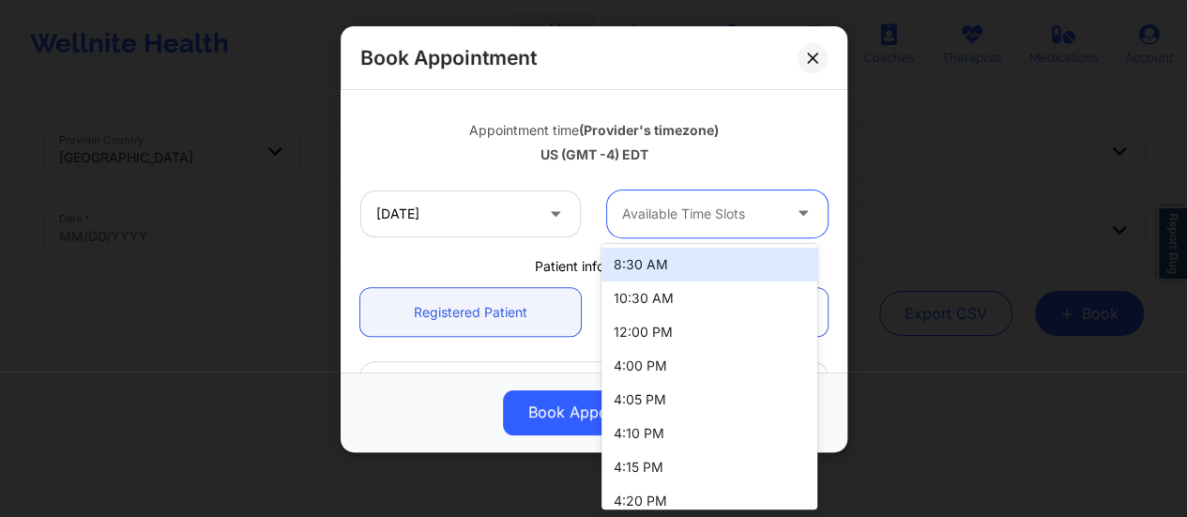
click at [669, 210] on div at bounding box center [701, 214] width 159 height 23
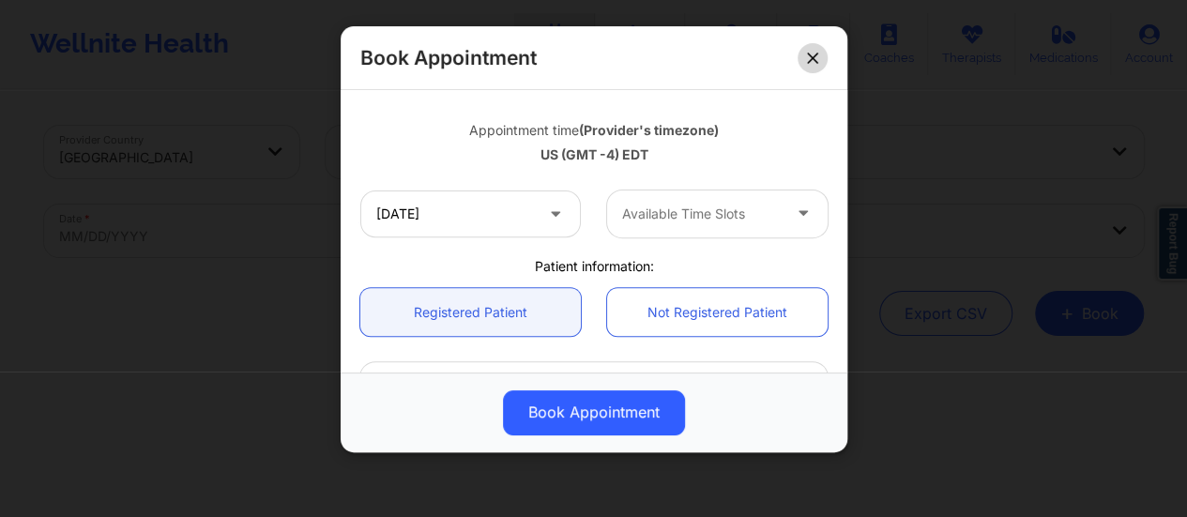
click at [807, 59] on icon at bounding box center [812, 58] width 11 height 11
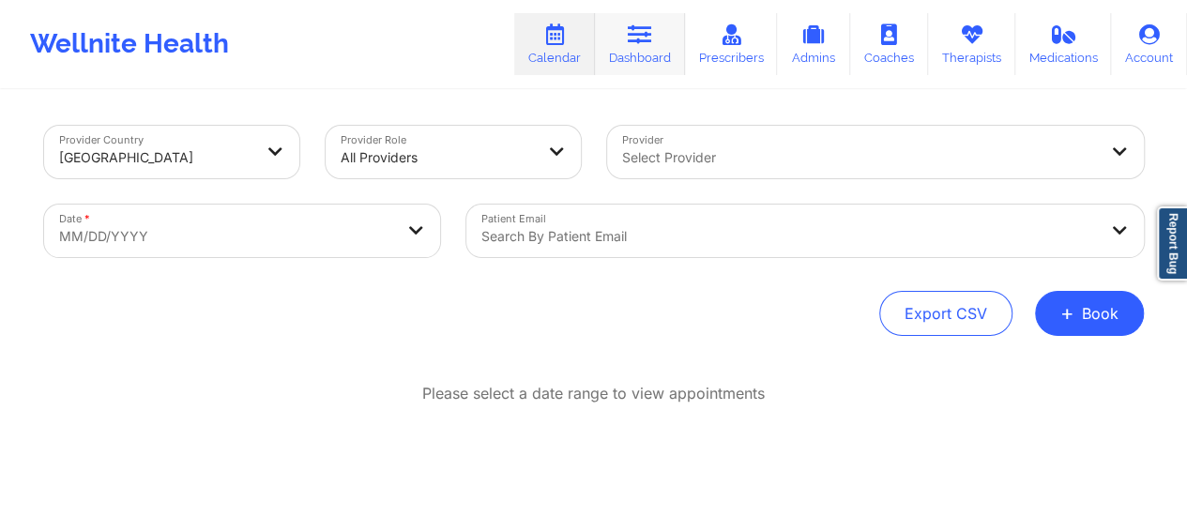
click at [682, 41] on link "Dashboard" at bounding box center [640, 44] width 90 height 62
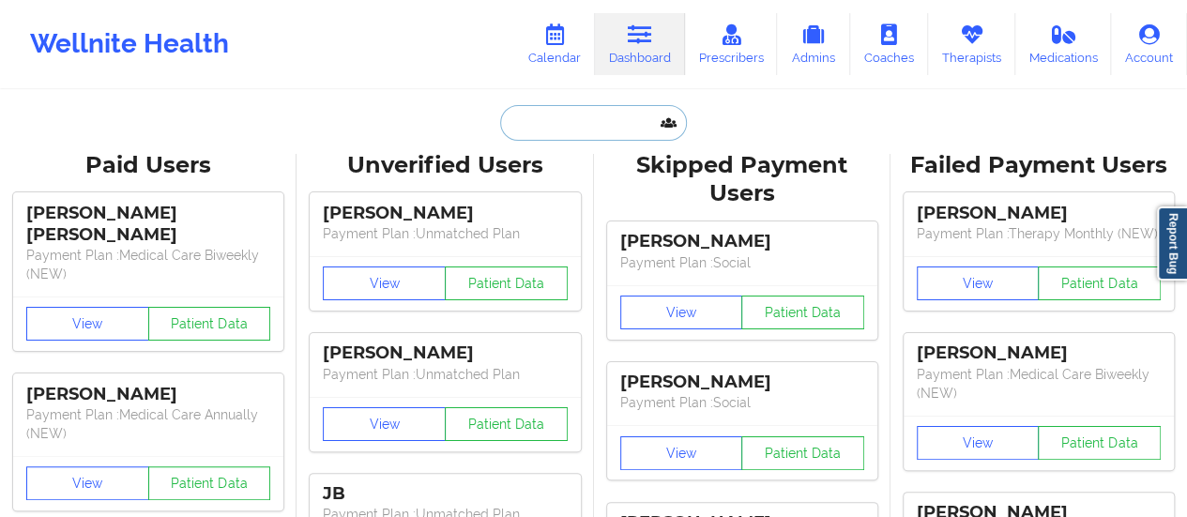
click at [631, 131] on input "text" at bounding box center [593, 123] width 186 height 36
paste input "[PERSON_NAME][EMAIL_ADDRESS][PERSON_NAME][DOMAIN_NAME]"
type input "[PERSON_NAME][EMAIL_ADDRESS][PERSON_NAME][DOMAIN_NAME]"
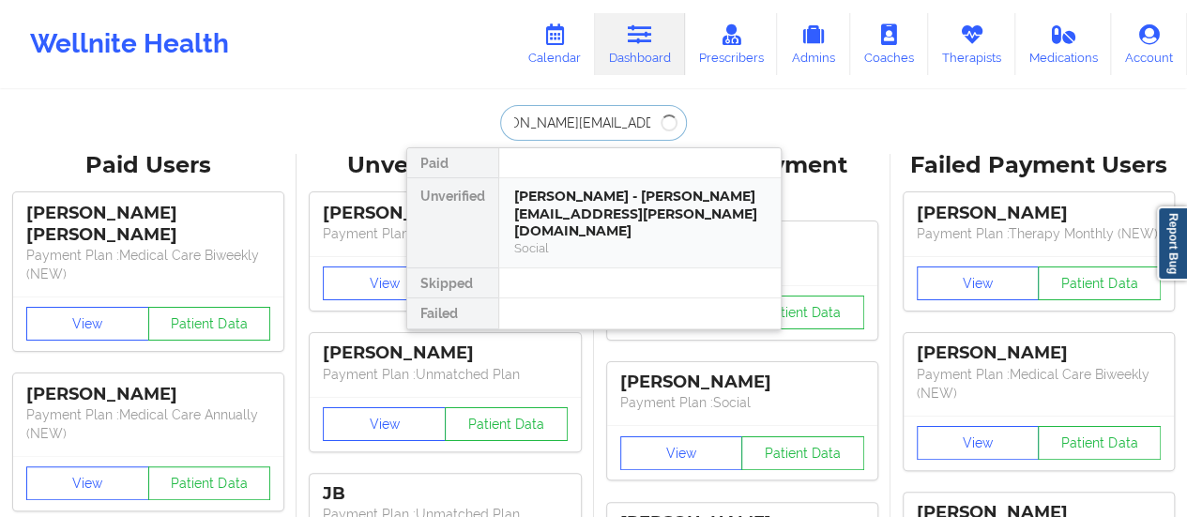
click at [566, 220] on div "[PERSON_NAME] - [PERSON_NAME][EMAIL_ADDRESS][PERSON_NAME][DOMAIN_NAME]" at bounding box center [639, 214] width 251 height 53
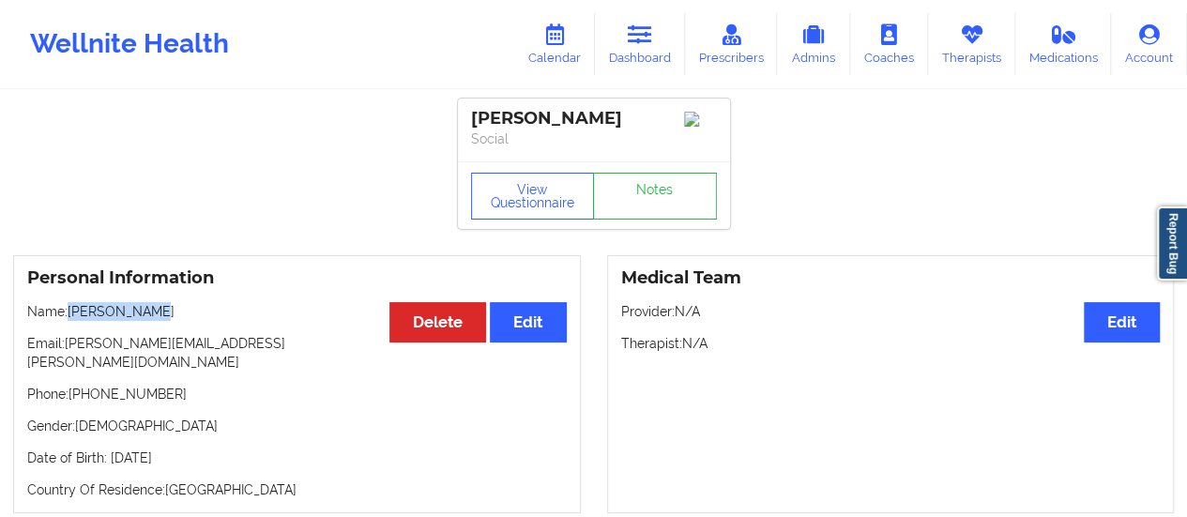
drag, startPoint x: 68, startPoint y: 317, endPoint x: 148, endPoint y: 315, distance: 80.7
click at [148, 315] on p "Name: [PERSON_NAME]" at bounding box center [297, 311] width 540 height 19
copy p "[PERSON_NAME]"
click at [559, 57] on link "Calendar" at bounding box center [554, 44] width 81 height 62
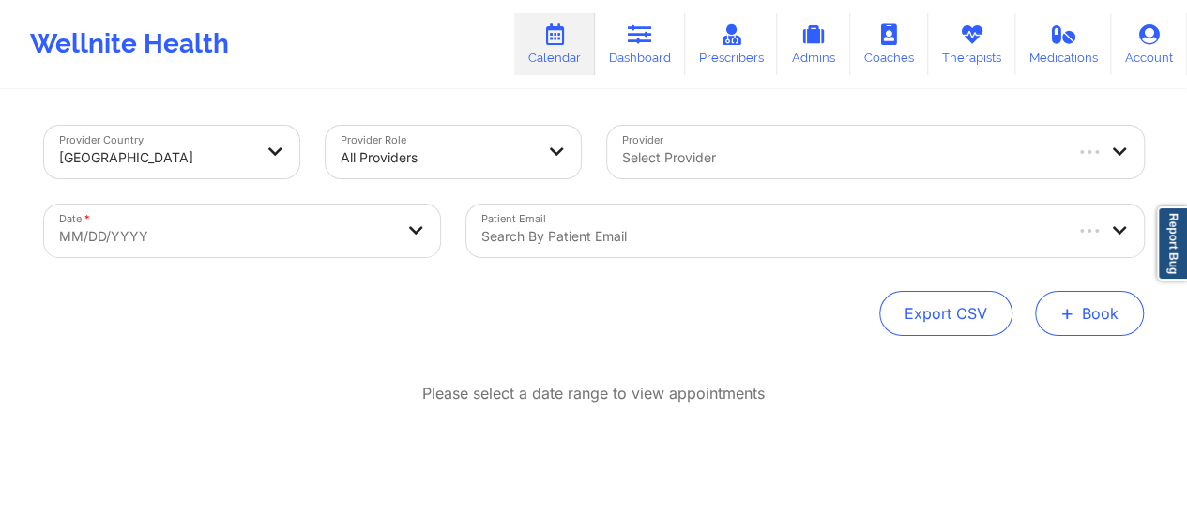
click at [1096, 309] on button "+ Book" at bounding box center [1089, 313] width 109 height 45
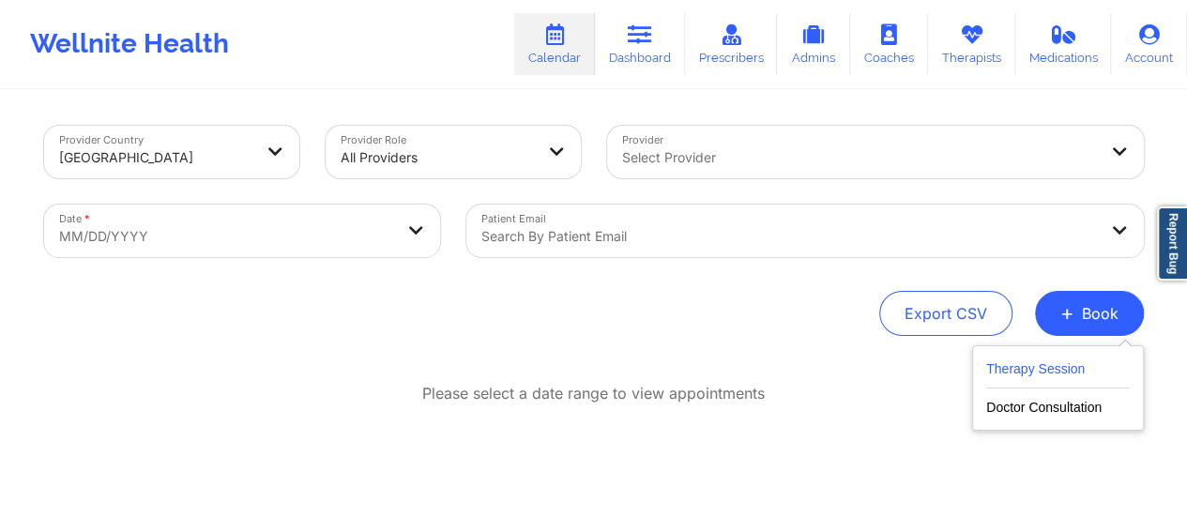
click at [1001, 377] on button "Therapy Session" at bounding box center [1058, 373] width 144 height 31
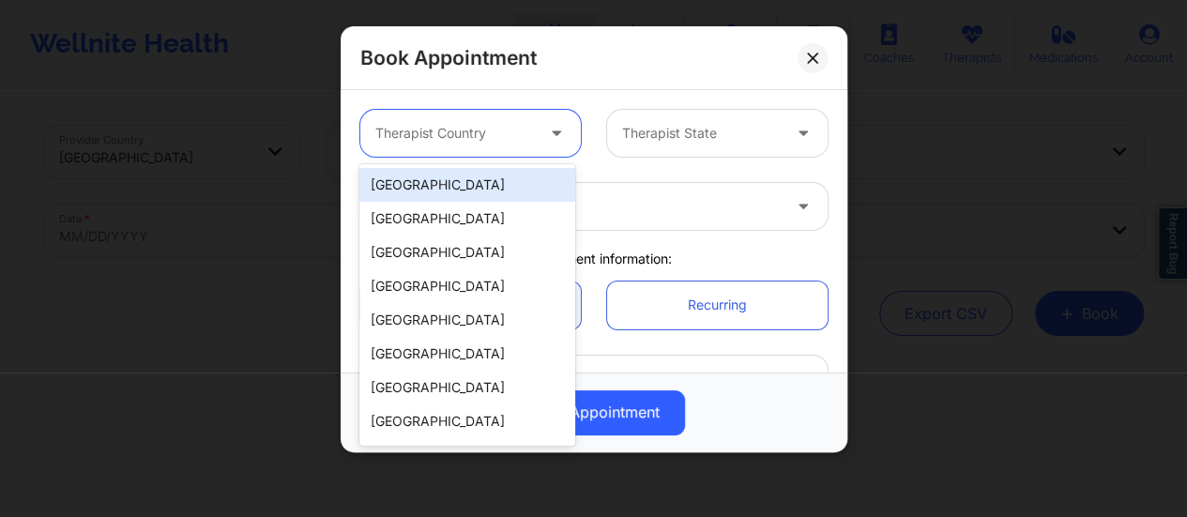
click at [531, 138] on div "Therapist Country" at bounding box center [447, 133] width 175 height 47
click at [482, 180] on div "[GEOGRAPHIC_DATA]" at bounding box center [467, 185] width 216 height 34
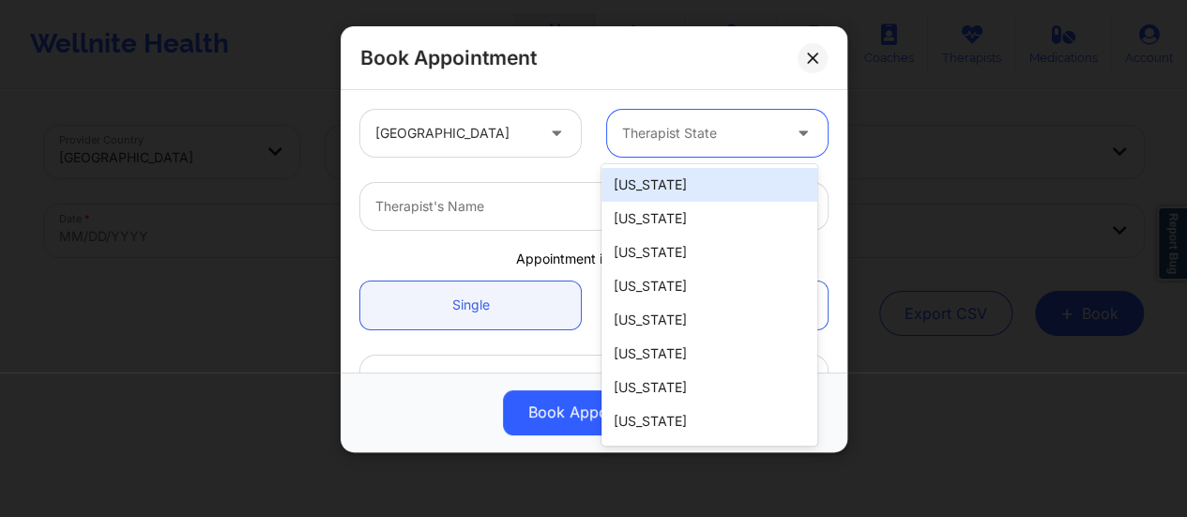
drag, startPoint x: 710, startPoint y: 110, endPoint x: 709, endPoint y: 123, distance: 13.2
click at [709, 123] on div "Therapist State" at bounding box center [694, 133] width 175 height 47
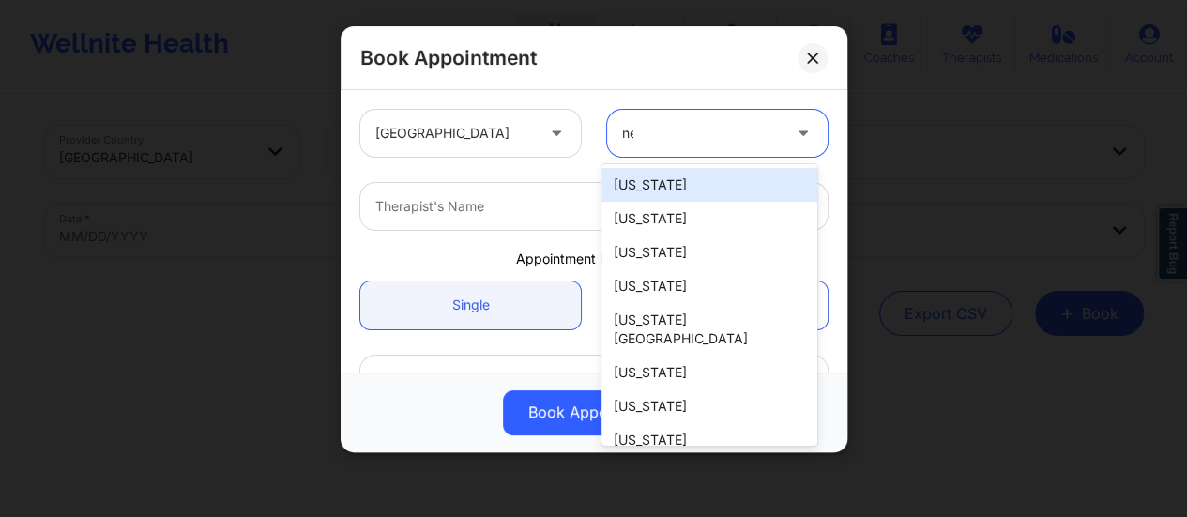
type input "new"
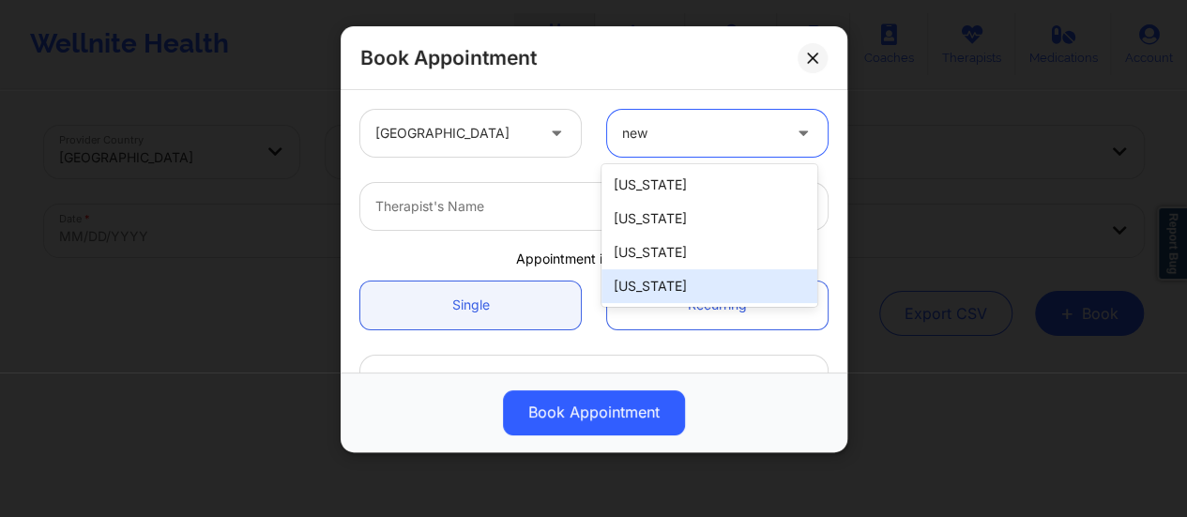
click at [670, 296] on div "[US_STATE]" at bounding box center [709, 286] width 216 height 34
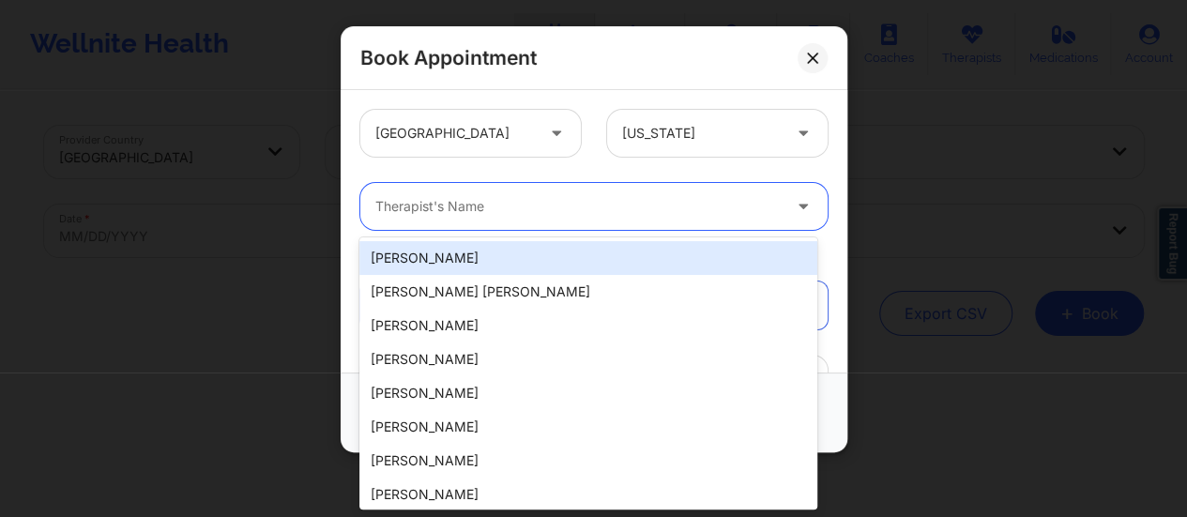
click at [573, 215] on div at bounding box center [577, 206] width 405 height 23
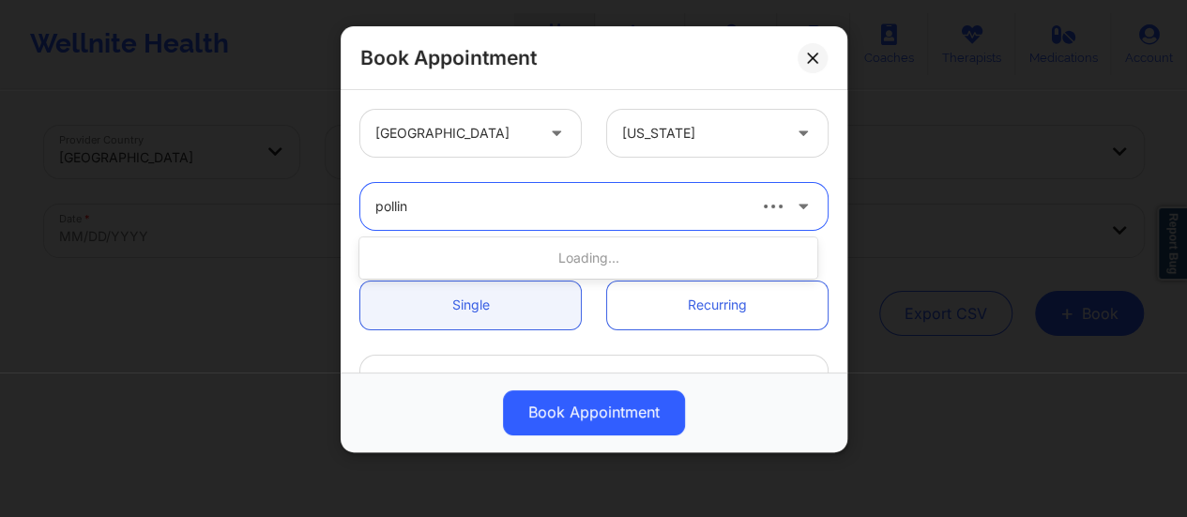
type input "[PERSON_NAME]"
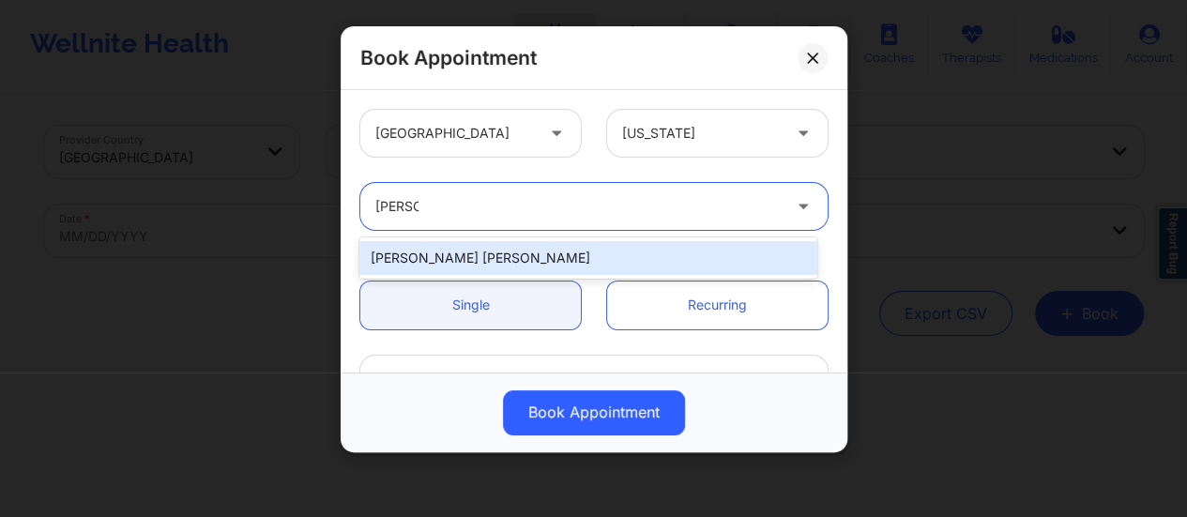
click at [557, 246] on div "[PERSON_NAME] [PERSON_NAME]" at bounding box center [588, 258] width 458 height 34
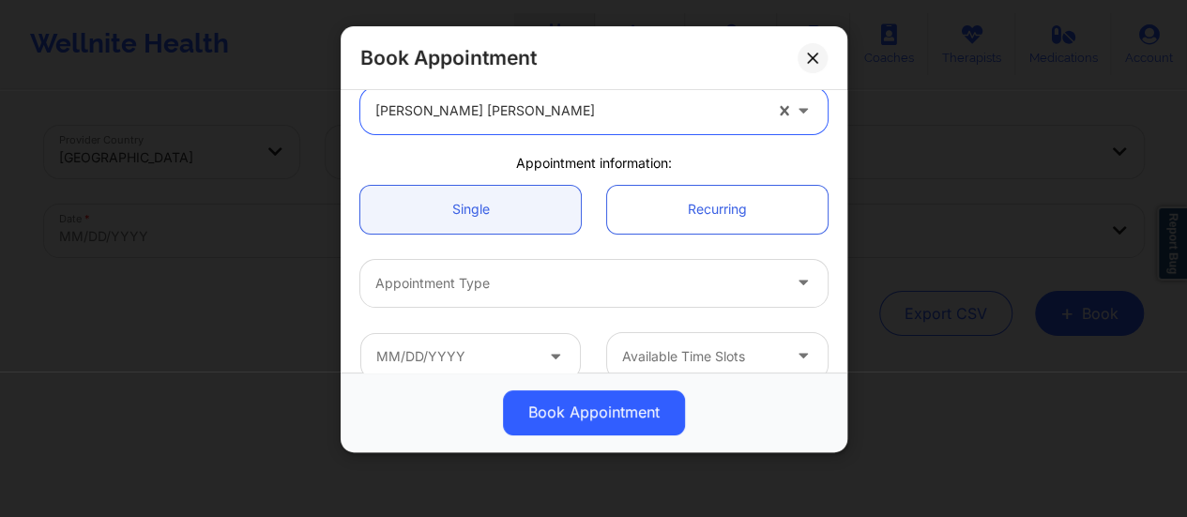
scroll to position [98, 0]
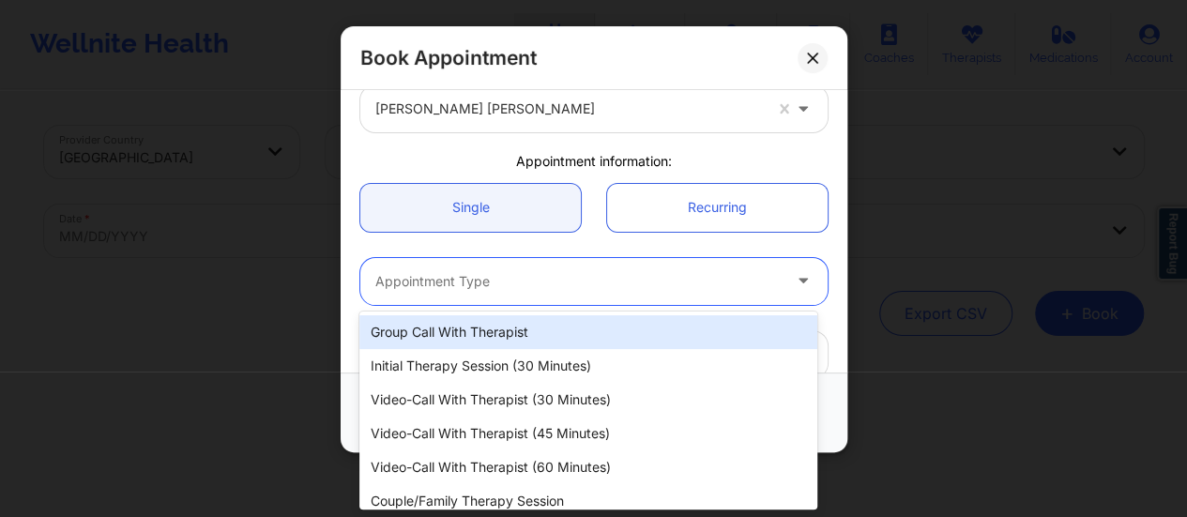
click at [522, 284] on div at bounding box center [577, 281] width 405 height 23
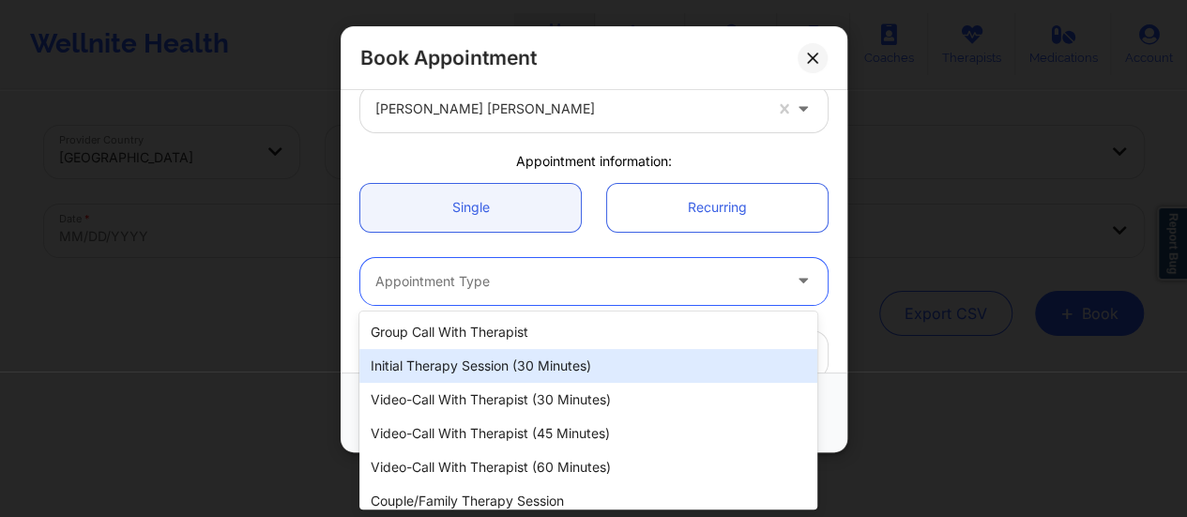
click at [561, 375] on div "Initial Therapy Session (30 minutes)" at bounding box center [588, 366] width 458 height 34
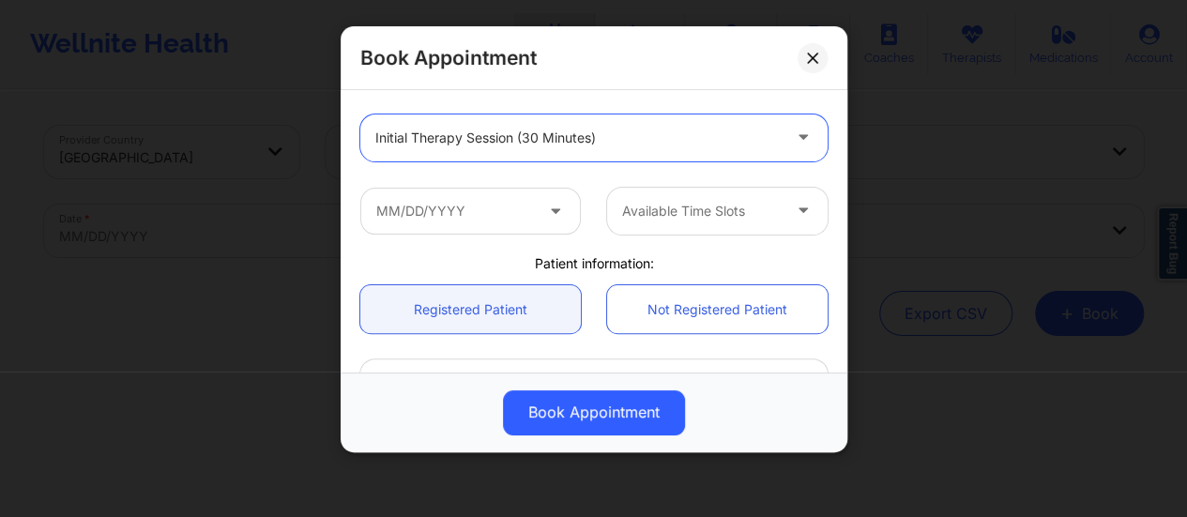
scroll to position [249, 0]
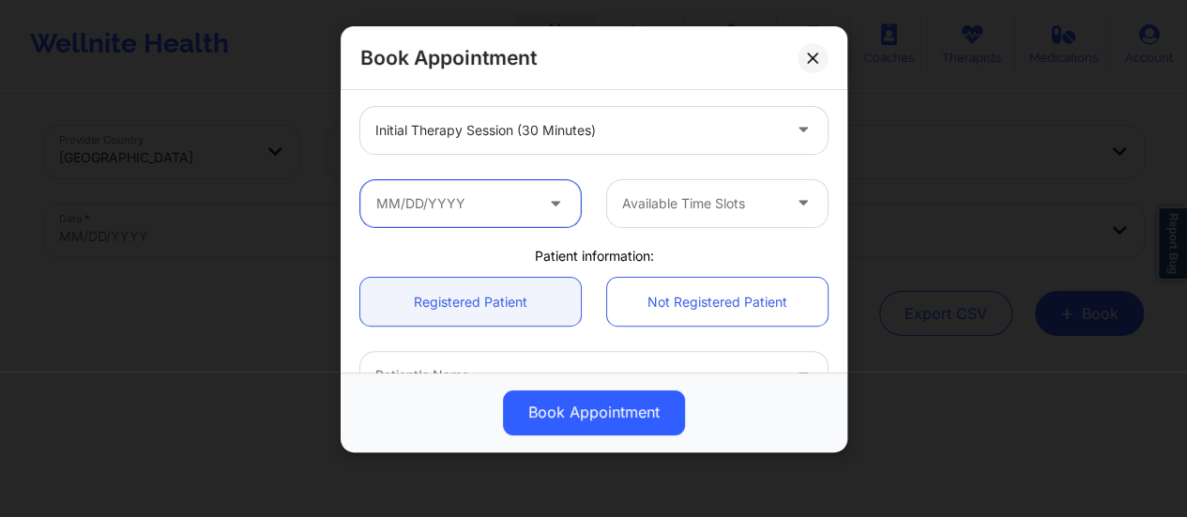
click at [527, 201] on input "text" at bounding box center [470, 203] width 221 height 47
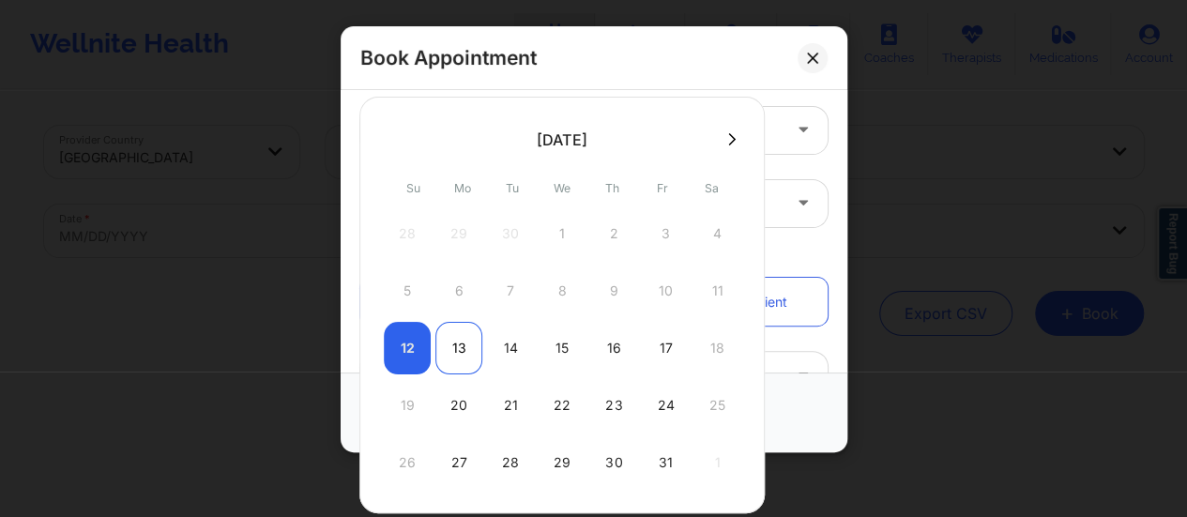
click at [446, 356] on div "13" at bounding box center [458, 348] width 47 height 53
type input "[DATE]"
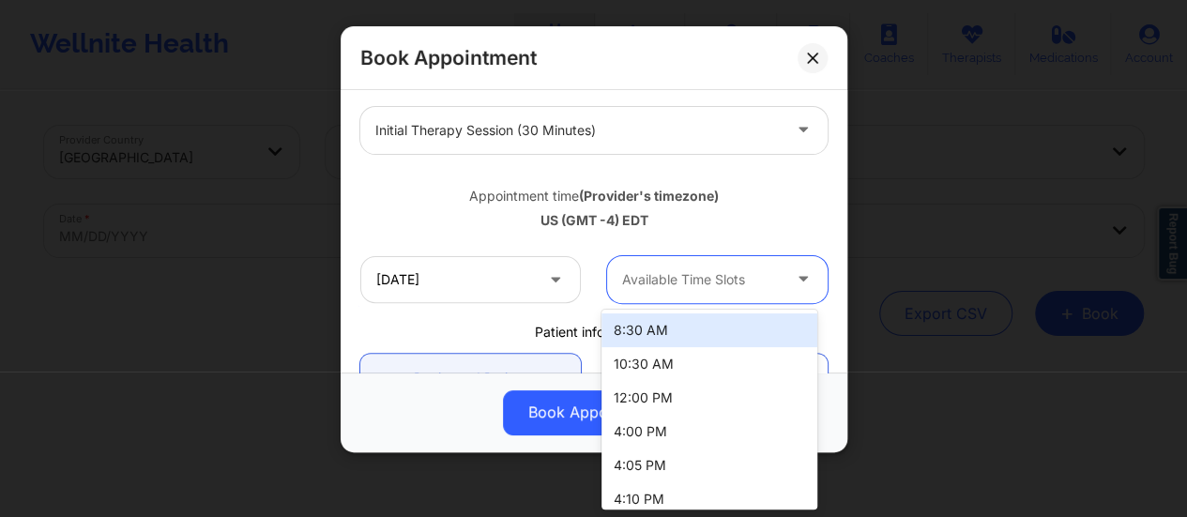
click at [708, 296] on div "Available Time Slots" at bounding box center [694, 279] width 175 height 47
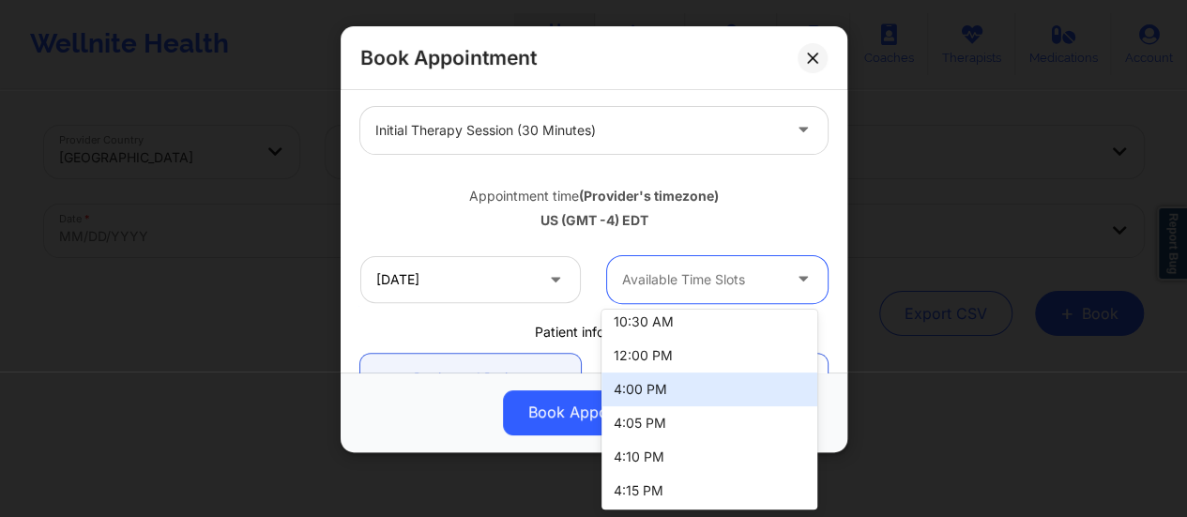
scroll to position [43, 0]
click at [672, 382] on div "4:00 PM" at bounding box center [709, 389] width 216 height 34
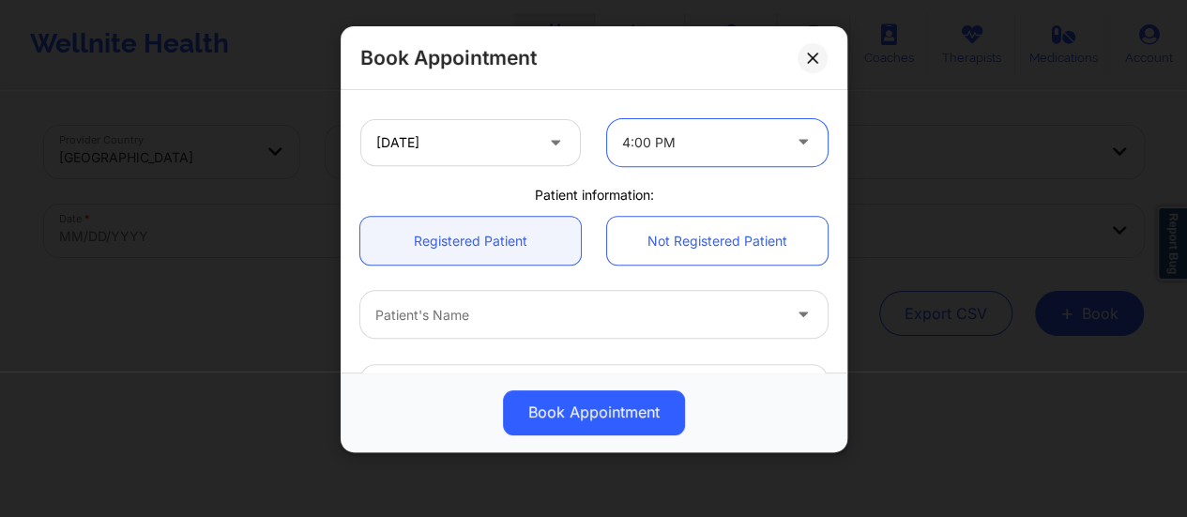
scroll to position [401, 0]
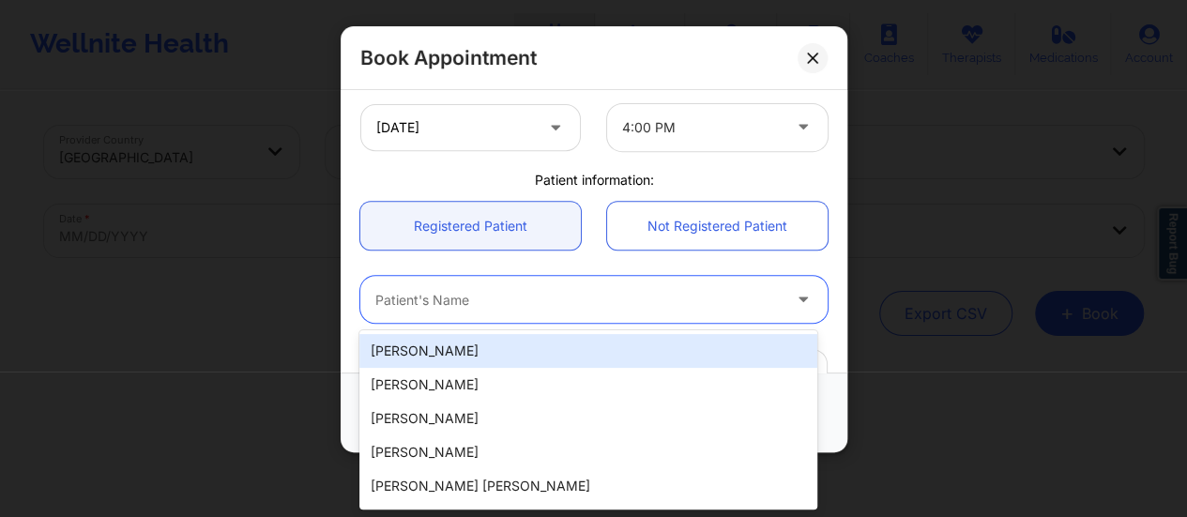
click at [563, 299] on div at bounding box center [577, 300] width 405 height 23
paste input "[PERSON_NAME]"
type input "[PERSON_NAME]"
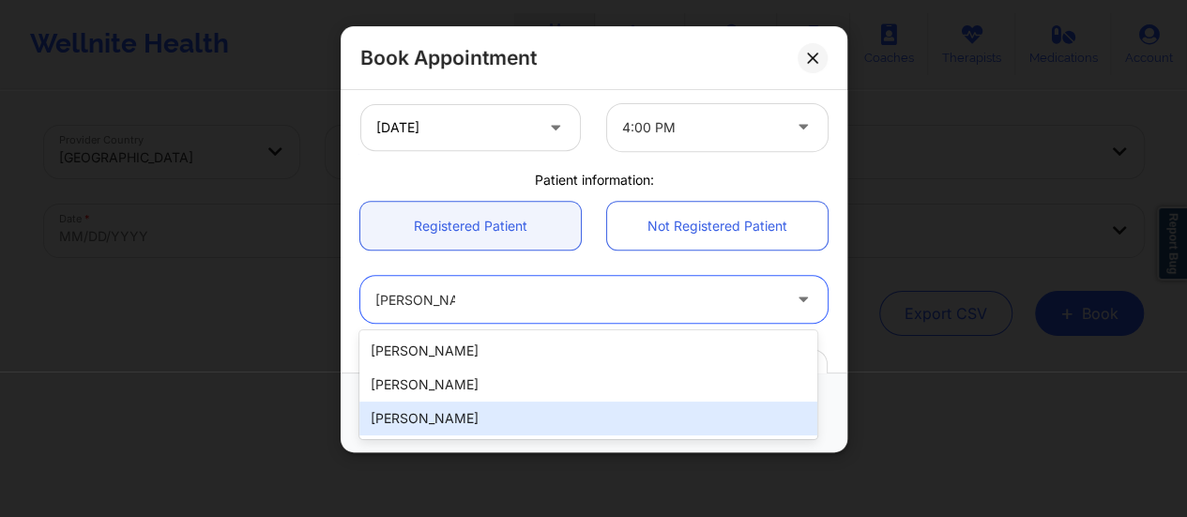
click at [451, 417] on div "[PERSON_NAME]" at bounding box center [588, 419] width 458 height 34
type input "[EMAIL_ADDRESS][DOMAIN_NAME]"
type input "[PHONE_NUMBER]"
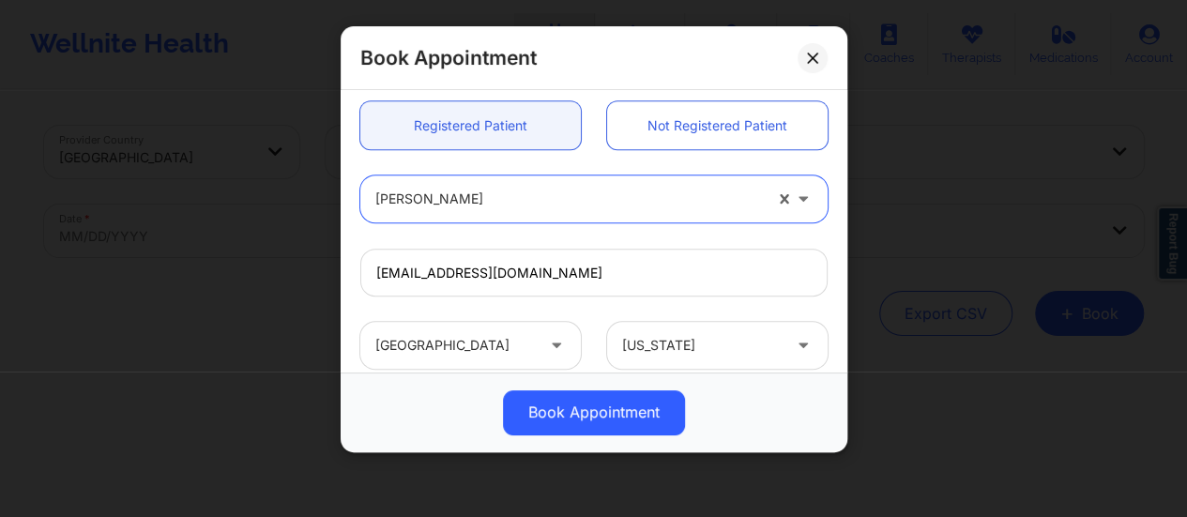
scroll to position [502, 0]
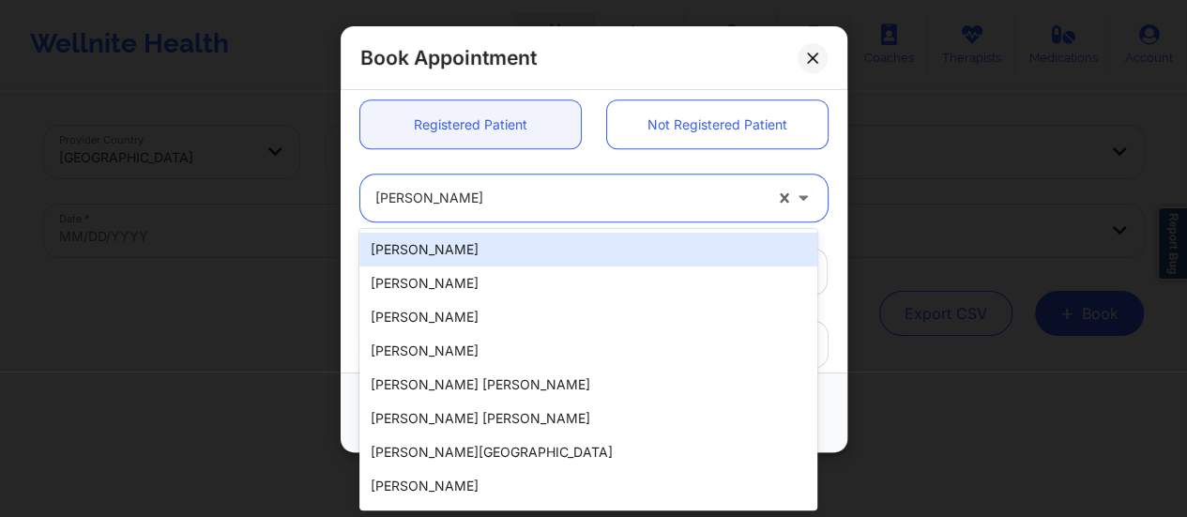
click at [502, 205] on div at bounding box center [568, 199] width 387 height 23
paste input "[PERSON_NAME]"
type input "[PERSON_NAME]"
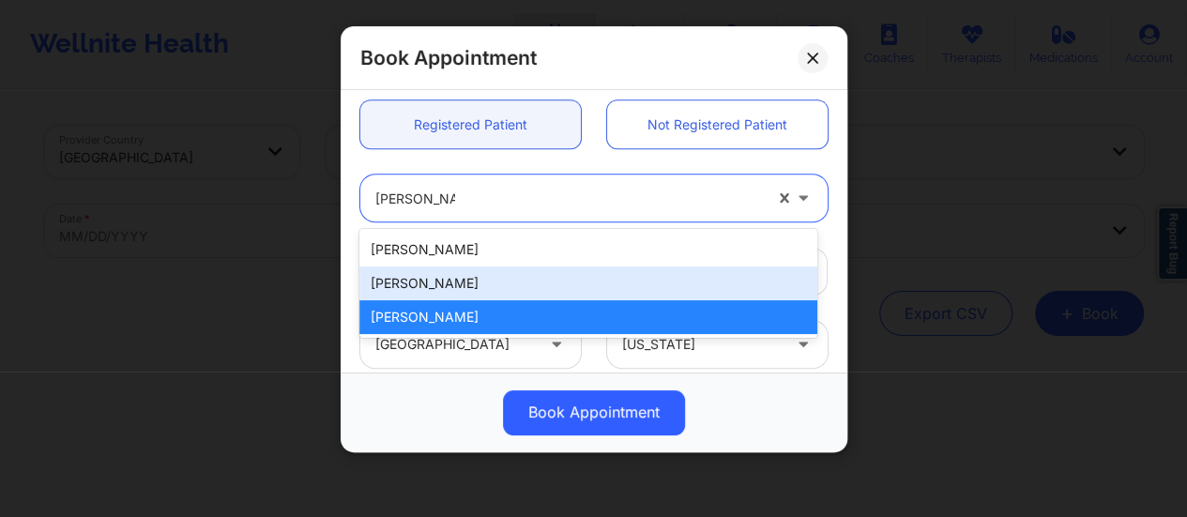
click at [430, 282] on div "[PERSON_NAME]" at bounding box center [588, 283] width 458 height 34
type input "[EMAIL_ADDRESS][DOMAIN_NAME]"
type input "[PHONE_NUMBER]"
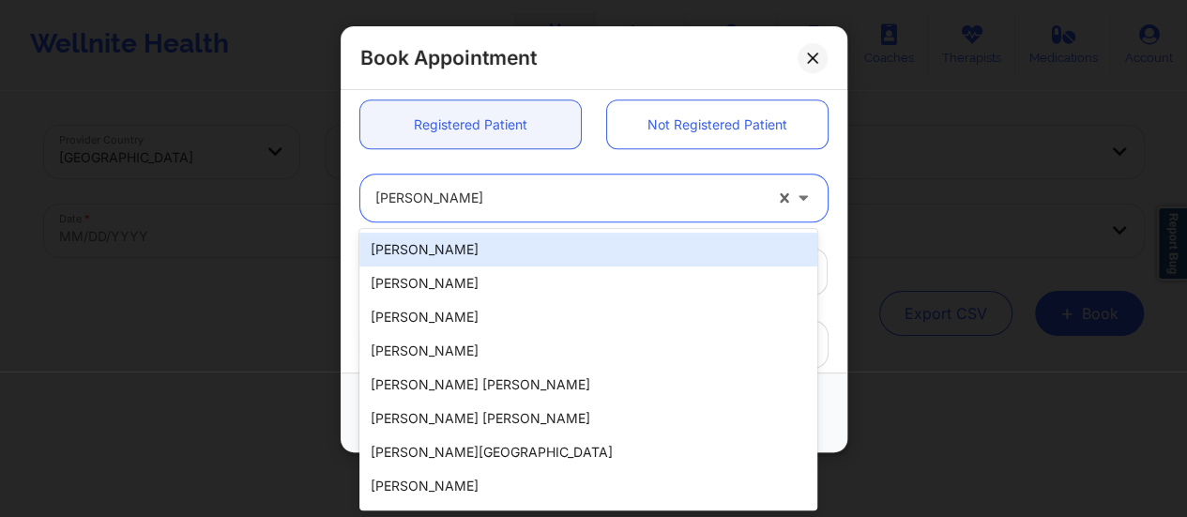
click at [468, 202] on div at bounding box center [568, 199] width 387 height 23
paste input "[PERSON_NAME]"
type input "[PERSON_NAME]"
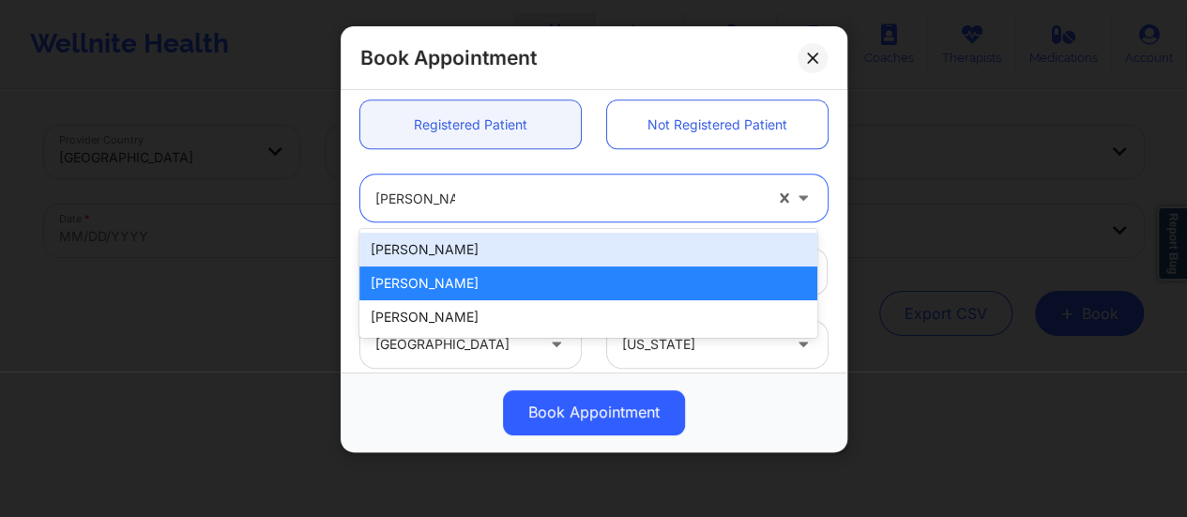
drag, startPoint x: 441, startPoint y: 237, endPoint x: 432, endPoint y: 254, distance: 19.3
click at [432, 254] on div "[PERSON_NAME]" at bounding box center [588, 250] width 458 height 34
type input "[PERSON_NAME][EMAIL_ADDRESS][PERSON_NAME][DOMAIN_NAME]"
type input "[PHONE_NUMBER]"
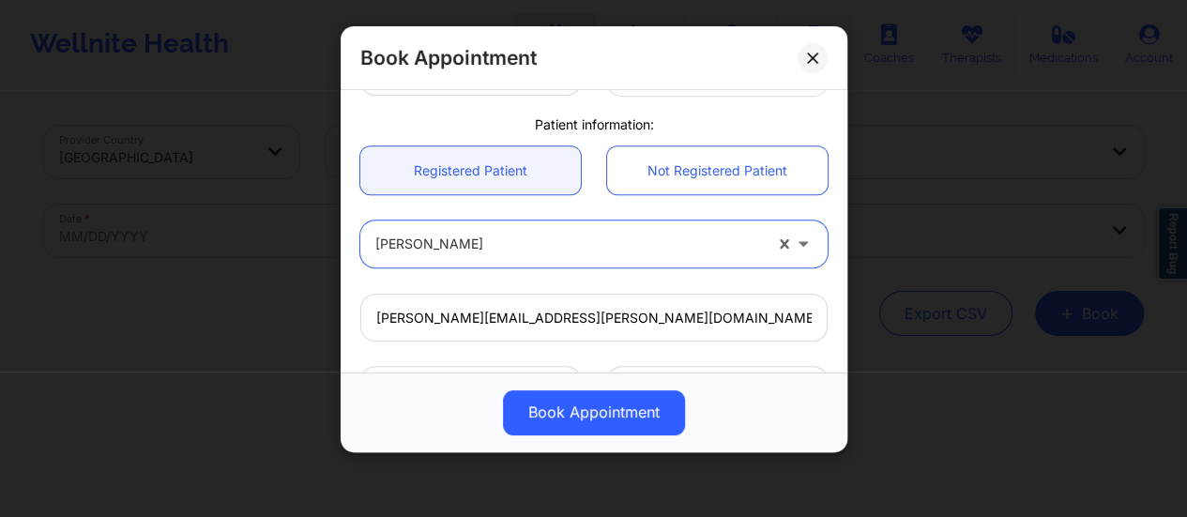
scroll to position [691, 0]
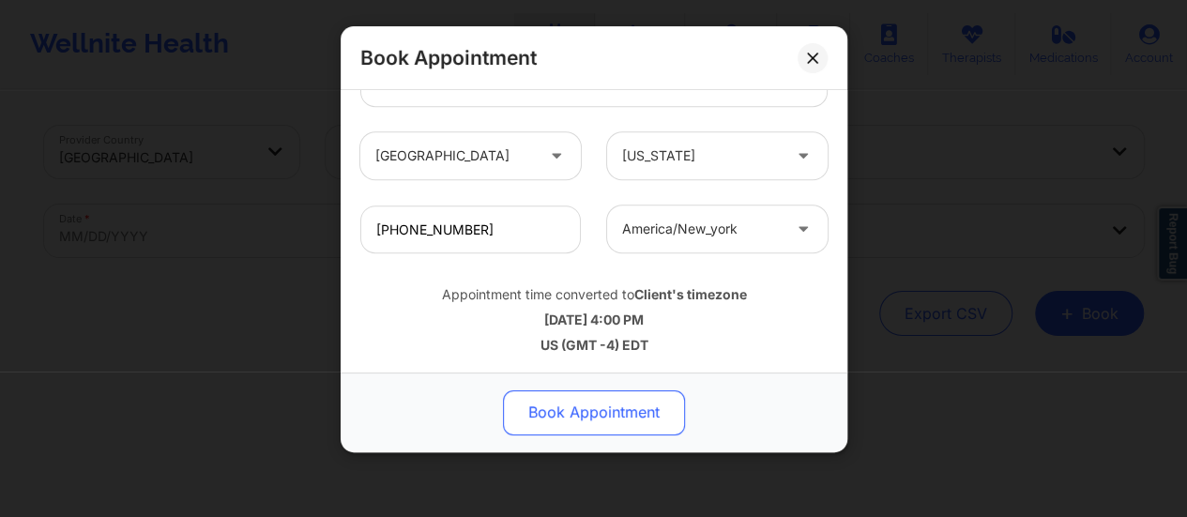
click at [610, 402] on button "Book Appointment" at bounding box center [594, 412] width 182 height 45
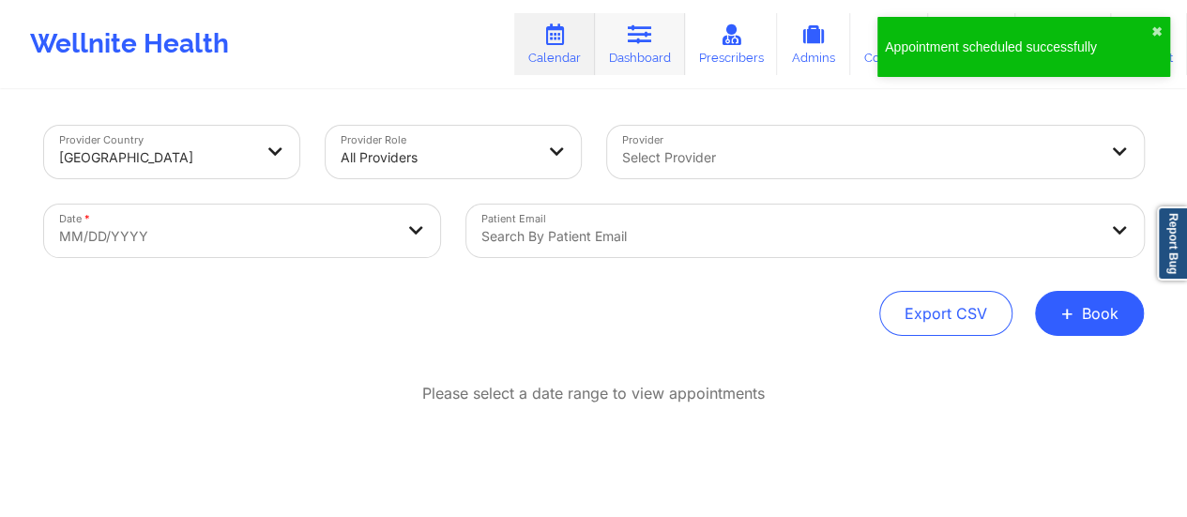
click at [635, 53] on link "Dashboard" at bounding box center [640, 44] width 90 height 62
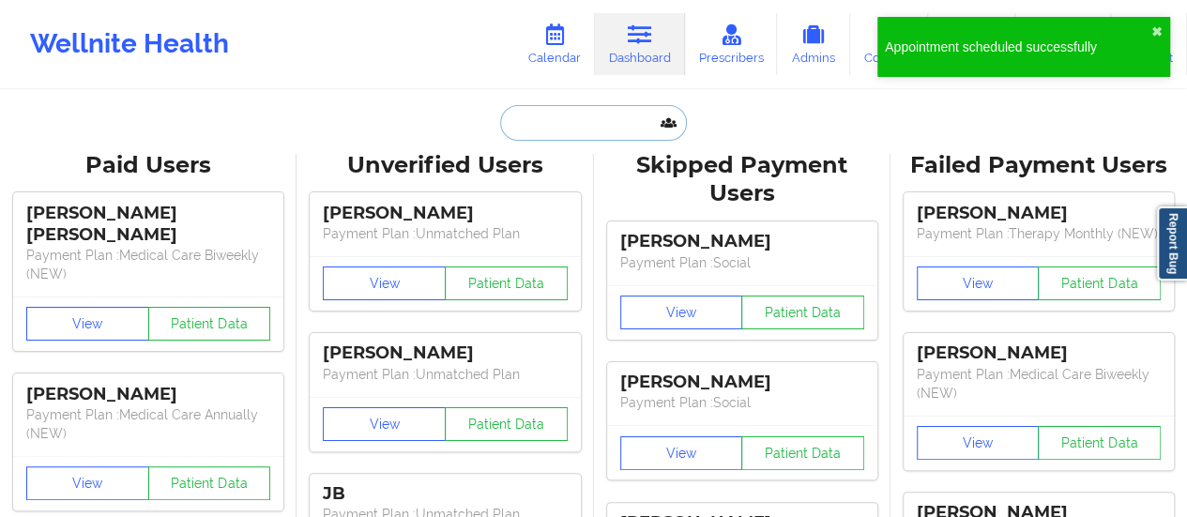
click at [586, 139] on input "text" at bounding box center [593, 123] width 186 height 36
paste input "[EMAIL_ADDRESS][DOMAIN_NAME]"
type input "[EMAIL_ADDRESS][DOMAIN_NAME]"
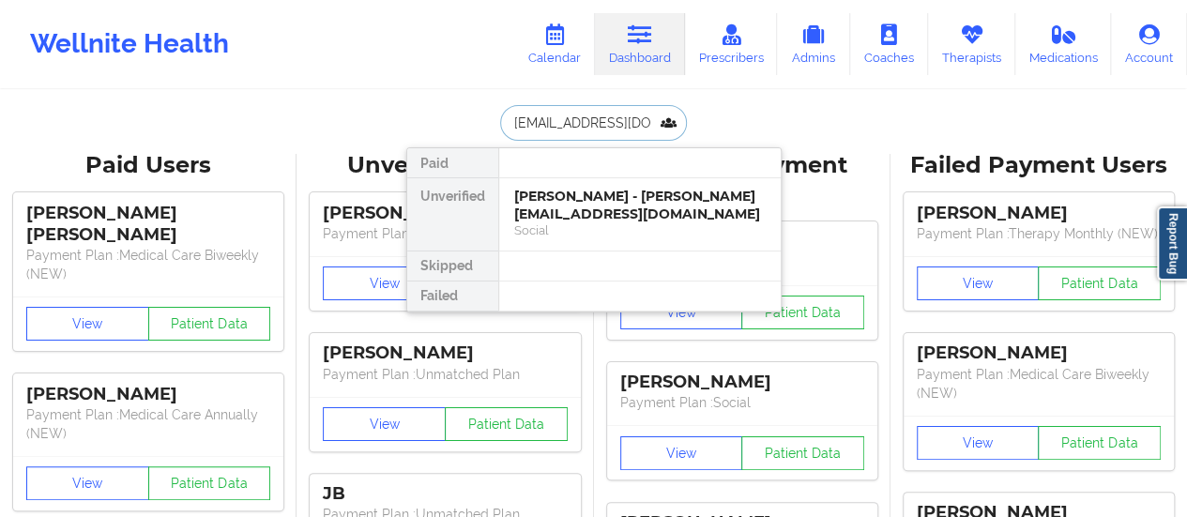
click at [583, 213] on div "[PERSON_NAME] - [PERSON_NAME][EMAIL_ADDRESS][DOMAIN_NAME]" at bounding box center [639, 205] width 251 height 35
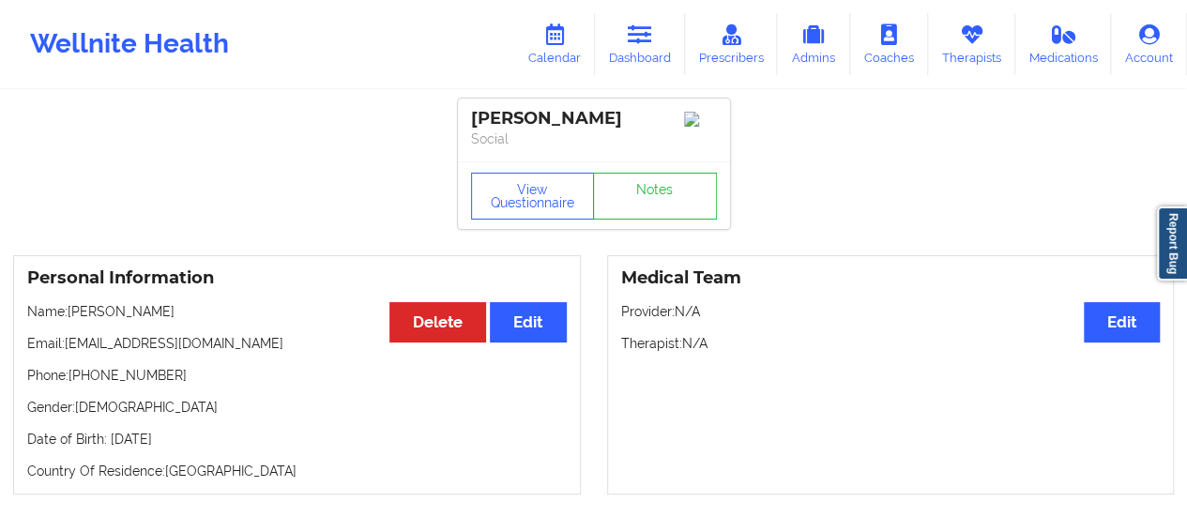
drag, startPoint x: 112, startPoint y: 316, endPoint x: 255, endPoint y: 299, distance: 144.6
click at [255, 299] on div "Personal Information Edit Delete Name: [PERSON_NAME] Email: [PERSON_NAME][EMAIL…" at bounding box center [297, 374] width 568 height 239
copy p "Smyrychynski"
